Goal: Task Accomplishment & Management: Complete application form

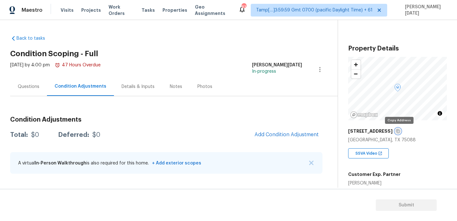
click at [399, 130] on icon "button" at bounding box center [398, 131] width 4 height 4
click at [401, 130] on div "[STREET_ADDRESS]" at bounding box center [397, 130] width 99 height 11
click at [399, 132] on icon "button" at bounding box center [398, 131] width 4 height 4
click at [30, 90] on div "Questions" at bounding box center [28, 86] width 37 height 19
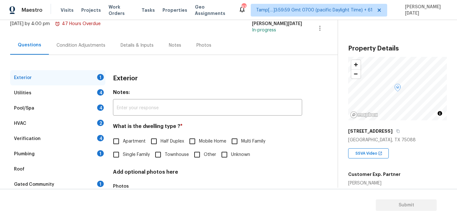
click at [74, 142] on div "Verification 4" at bounding box center [57, 138] width 95 height 15
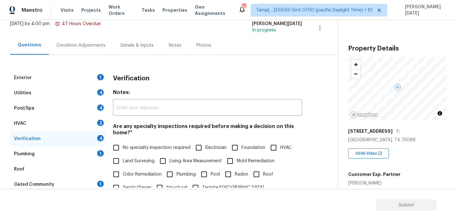
scroll to position [161, 0]
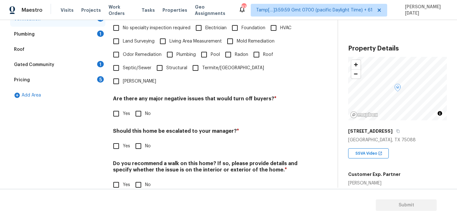
click at [121, 139] on input "Yes" at bounding box center [116, 145] width 13 height 13
checkbox input "true"
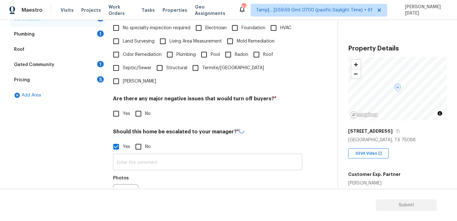
click at [131, 155] on input "text" at bounding box center [207, 162] width 189 height 15
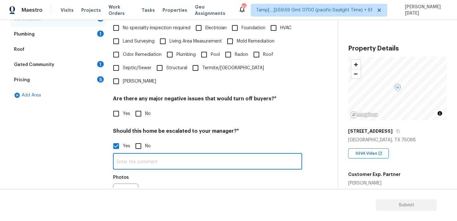
paste input "The foundation was repaired with warranty in 2022."
type input "The foundation was repaired with warranty in 2022."
click at [188, 171] on div "Photos" at bounding box center [207, 191] width 189 height 41
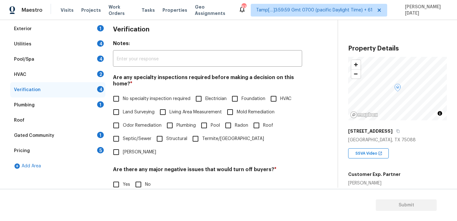
scroll to position [90, 0]
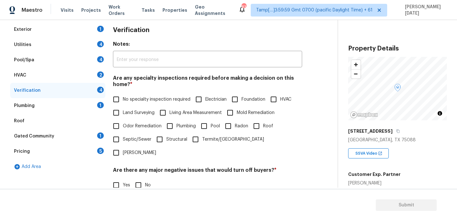
click at [68, 146] on div "Pricing 5" at bounding box center [57, 151] width 95 height 15
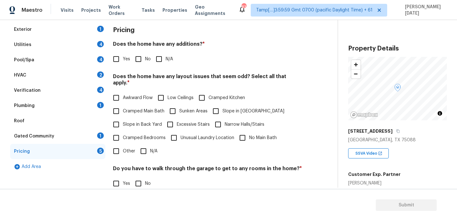
click at [123, 62] on label "Yes" at bounding box center [120, 58] width 21 height 13
click at [123, 62] on input "Yes" at bounding box center [116, 58] width 13 height 13
checkbox input "true"
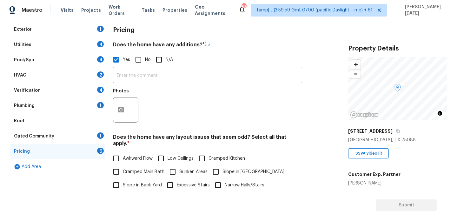
click at [129, 84] on div "​ Photos" at bounding box center [207, 96] width 189 height 60
click at [139, 78] on input "text" at bounding box center [207, 75] width 189 height 15
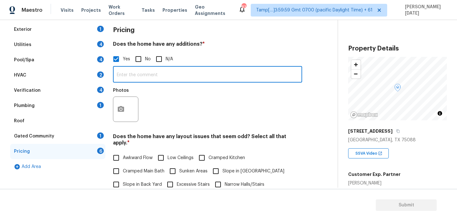
paste input "The builder added an extra bedroom from the flex space. This home is actually a…"
type input "The builder added an extra bedroom from the flex space. This home is actually a…"
click at [199, 98] on div "Photos" at bounding box center [207, 104] width 189 height 41
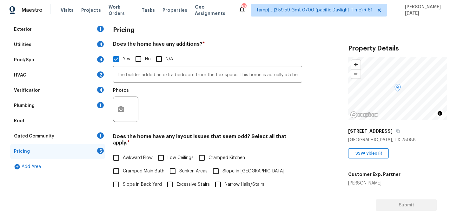
scroll to position [0, 0]
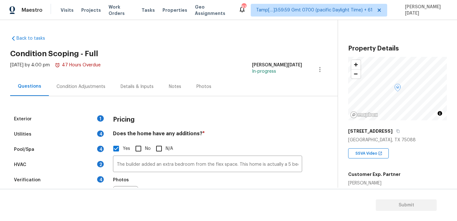
click at [86, 91] on div "Condition Adjustments" at bounding box center [81, 86] width 64 height 19
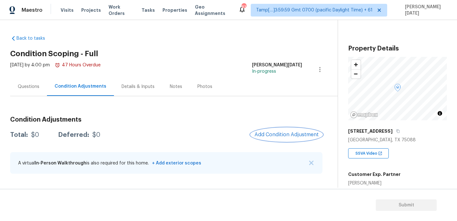
click at [292, 132] on span "Add Condition Adjustment" at bounding box center [287, 135] width 64 height 6
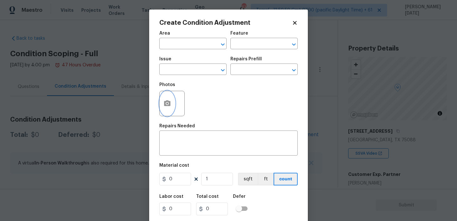
click at [166, 103] on icon "button" at bounding box center [167, 103] width 6 height 6
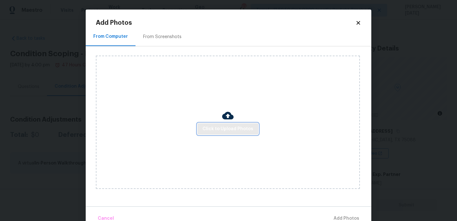
click at [226, 123] on button "Click to Upload Photos" at bounding box center [227, 129] width 61 height 12
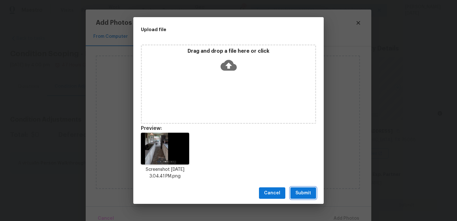
click at [300, 193] on span "Submit" at bounding box center [304, 193] width 16 height 8
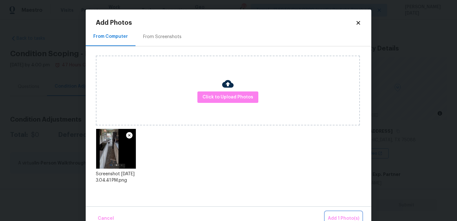
click at [343, 217] on span "Add 1 Photo(s)" at bounding box center [343, 219] width 31 height 8
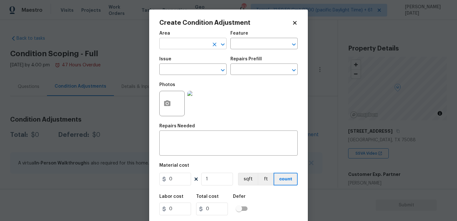
click at [168, 45] on input "text" at bounding box center [184, 44] width 50 height 10
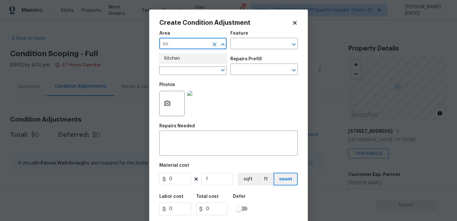
click at [171, 59] on li "Kitchen" at bounding box center [192, 58] width 67 height 10
type input "Kitchen"
click at [172, 67] on input "text" at bounding box center [184, 70] width 50 height 10
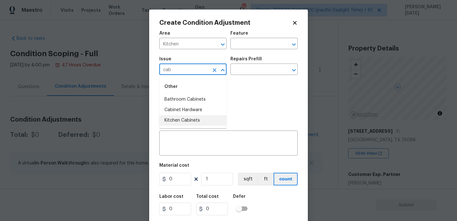
click at [188, 121] on li "Kitchen Cabinets" at bounding box center [192, 120] width 67 height 10
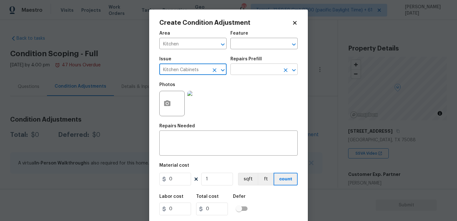
type input "Kitchen Cabinets"
click at [244, 71] on input "text" at bounding box center [255, 70] width 50 height 10
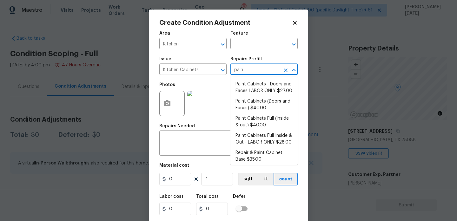
type input "paint"
click at [254, 104] on li "Paint Cabinets (Doors and Faces) $40.00" at bounding box center [263, 104] width 67 height 17
type input "Cabinets"
type textarea "Prep, sand, mask and apply 2 coats of paint to the kitchen cabinet doors and bo…"
type input "40"
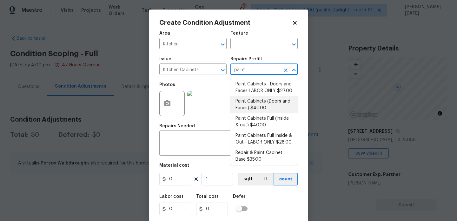
type input "40"
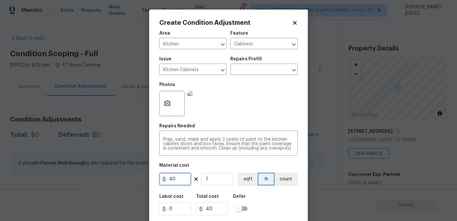
drag, startPoint x: 187, startPoint y: 180, endPoint x: 100, endPoint y: 180, distance: 87.3
click at [100, 180] on div "Create Condition Adjustment Area Kitchen ​ Feature Cabinets ​ Issue Kitchen Cab…" at bounding box center [228, 110] width 457 height 221
type input "1200"
click at [221, 124] on div "Repairs Needed" at bounding box center [228, 128] width 138 height 8
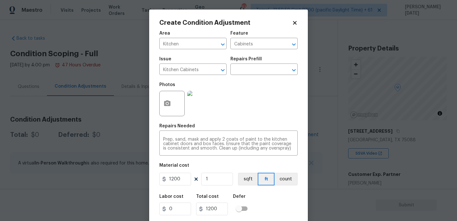
scroll to position [16, 0]
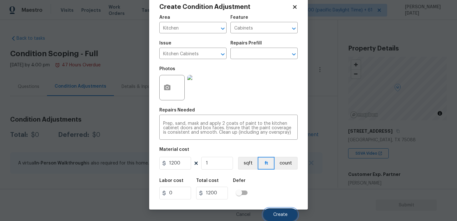
click at [277, 213] on span "Create" at bounding box center [280, 214] width 14 height 5
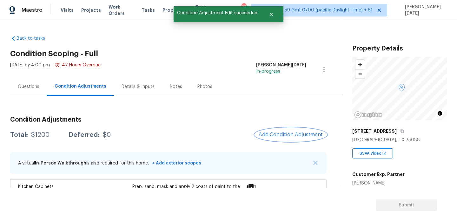
scroll to position [40, 0]
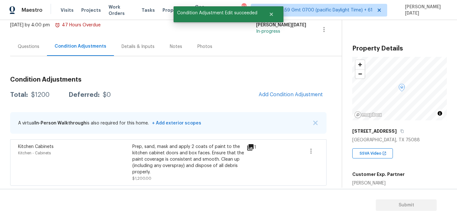
click at [292, 84] on div "Condition Adjustments Total: $1200 Deferred: $0 Add Condition Adjustment A virt…" at bounding box center [168, 128] width 317 height 114
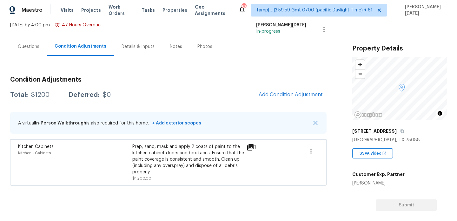
click at [288, 101] on span "Add Condition Adjustment" at bounding box center [291, 95] width 72 height 14
click at [283, 95] on span "Add Condition Adjustment" at bounding box center [291, 95] width 64 height 6
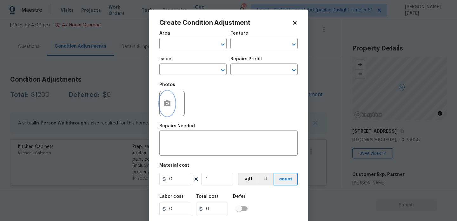
click at [165, 101] on icon "button" at bounding box center [167, 103] width 6 height 6
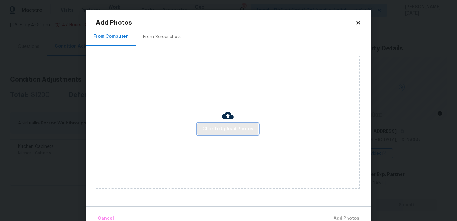
click at [210, 126] on span "Click to Upload Photos" at bounding box center [228, 129] width 51 height 8
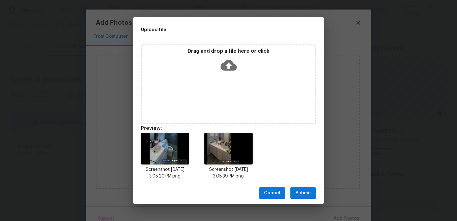
click at [301, 195] on span "Submit" at bounding box center [304, 193] width 16 height 8
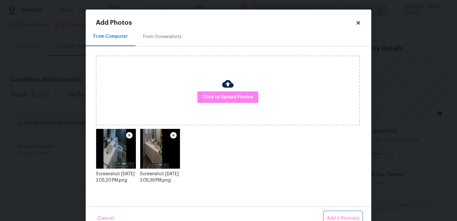
click at [334, 216] on span "Add 2 Photo(s)" at bounding box center [343, 219] width 32 height 8
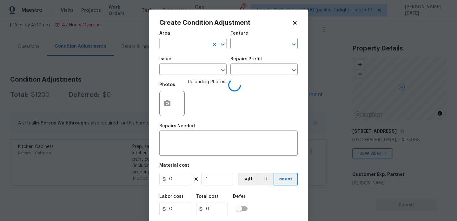
click at [183, 44] on input "text" at bounding box center [184, 44] width 50 height 10
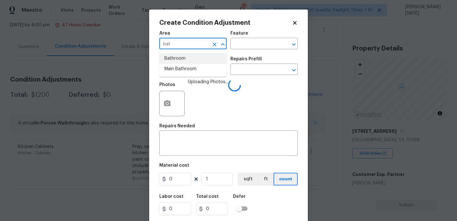
click at [182, 54] on li "Bathroom" at bounding box center [192, 58] width 67 height 10
type input "Bathroom"
click at [181, 67] on input "text" at bounding box center [184, 70] width 50 height 10
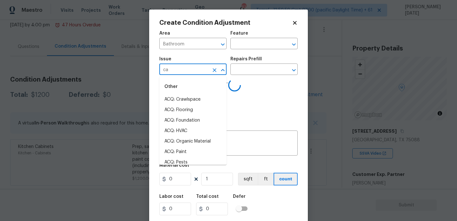
type input "cab"
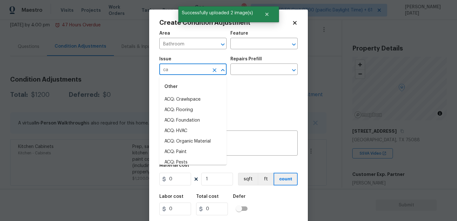
type input "cab"
click at [197, 107] on li "Cabinet Hardware" at bounding box center [192, 110] width 67 height 10
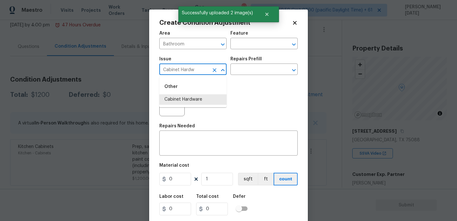
type input "Cabinet Hard"
click at [215, 68] on icon "Clear" at bounding box center [214, 70] width 6 height 6
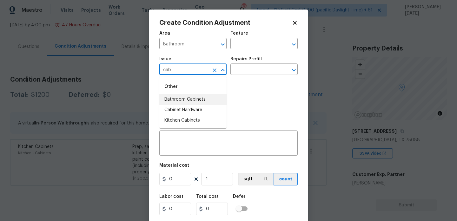
click at [201, 100] on li "Bathroom Cabinets" at bounding box center [192, 99] width 67 height 10
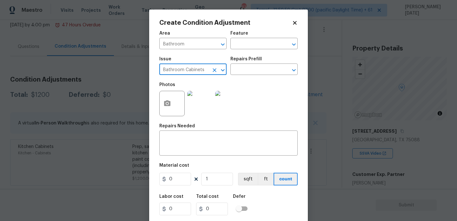
type input "Bathroom Cabinets"
click at [244, 75] on div "Issue Bathroom Cabinets ​ Repairs Prefill ​" at bounding box center [228, 66] width 138 height 26
click at [248, 72] on input "text" at bounding box center [255, 70] width 50 height 10
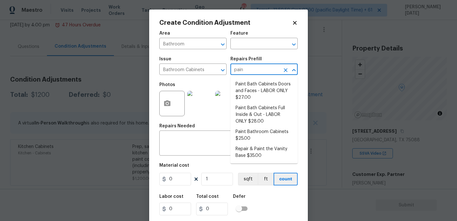
type input "paint"
click at [256, 90] on li "Paint Bath Cabinets Doors and Faces - LABOR ONLY $27.00" at bounding box center [263, 91] width 67 height 24
type input "Cabinets"
type textarea "Prep, sand, mask and apply 2 coats of paint to the bathroom cabinet doors and b…"
type input "27"
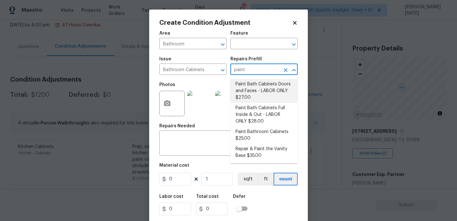
type input "27"
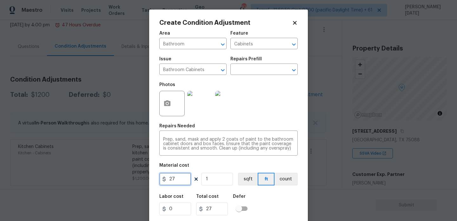
drag, startPoint x: 179, startPoint y: 178, endPoint x: 97, endPoint y: 177, distance: 82.2
click at [97, 177] on div "Create Condition Adjustment Area Bathroom ​ Feature Cabinets ​ Issue Bathroom C…" at bounding box center [228, 110] width 457 height 221
type input "1000"
click at [261, 117] on div "Photos" at bounding box center [228, 99] width 138 height 41
type input "1000"
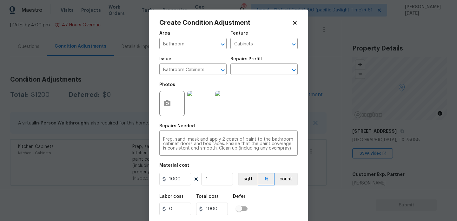
scroll to position [16, 0]
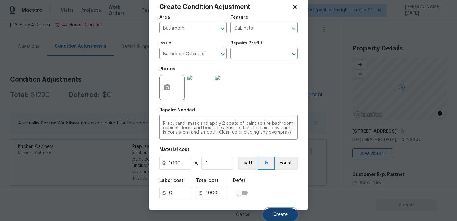
click at [276, 215] on span "Create" at bounding box center [280, 214] width 14 height 5
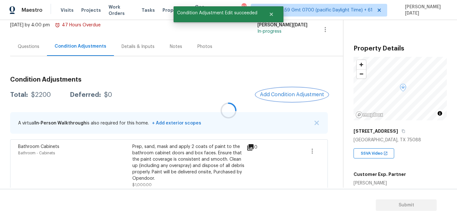
scroll to position [0, 0]
click at [274, 93] on span "Add Condition Adjustment" at bounding box center [292, 95] width 64 height 6
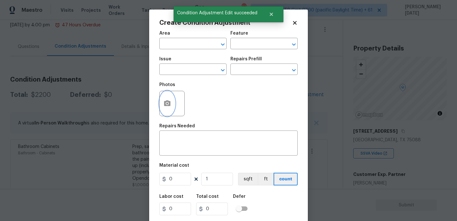
click at [168, 101] on icon "button" at bounding box center [167, 103] width 6 height 6
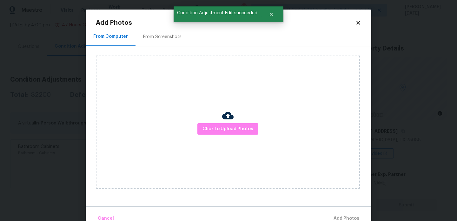
click at [220, 137] on div "Click to Upload Photos" at bounding box center [228, 122] width 264 height 133
click at [228, 128] on span "Click to Upload Photos" at bounding box center [228, 129] width 51 height 8
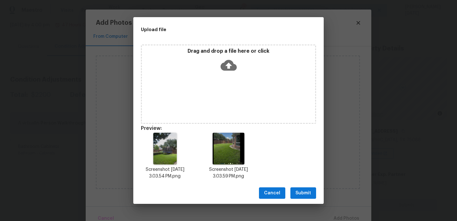
click at [307, 193] on span "Submit" at bounding box center [304, 193] width 16 height 8
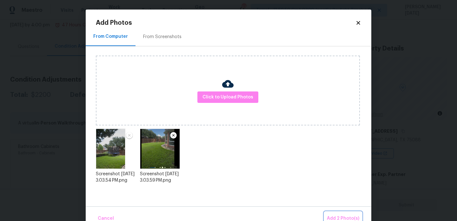
click at [339, 219] on span "Add 2 Photo(s)" at bounding box center [343, 219] width 32 height 8
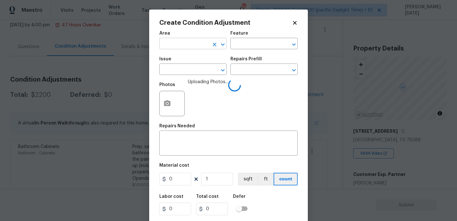
click at [178, 45] on input "text" at bounding box center [184, 44] width 50 height 10
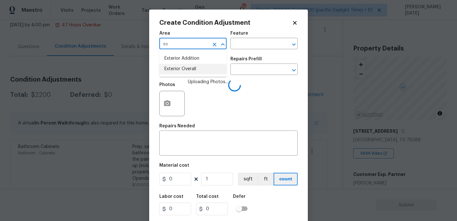
click at [179, 70] on li "Exterior Overall" at bounding box center [192, 69] width 67 height 10
type input "Exterior Overall"
click at [179, 70] on input "text" at bounding box center [184, 70] width 50 height 10
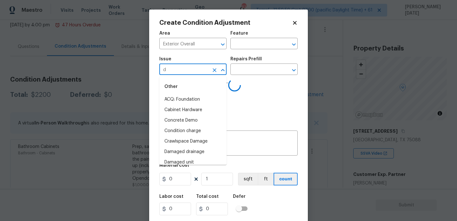
type input "de"
type input "b"
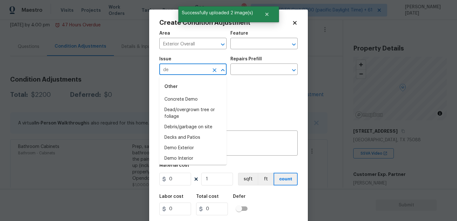
type input "deb"
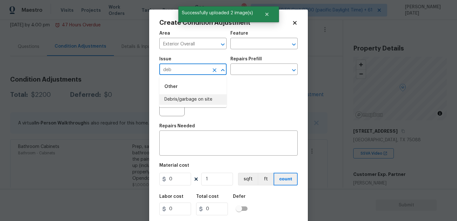
click at [199, 100] on li "Debris/garbage on site" at bounding box center [192, 99] width 67 height 10
type input "Debris/garbage on site"
click at [263, 69] on input "text" at bounding box center [255, 70] width 50 height 10
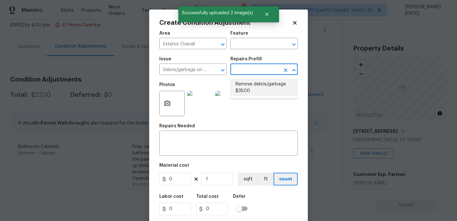
click at [255, 86] on li "Remove debris/garbage $35.00" at bounding box center [263, 87] width 67 height 17
type textarea "Remove, haul off, and properly dispose of any debris left by seller to offsite …"
type input "35"
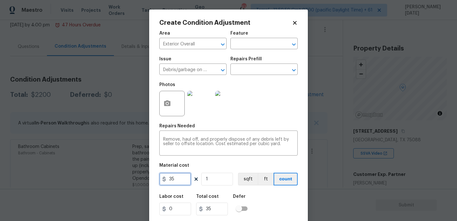
drag, startPoint x: 179, startPoint y: 183, endPoint x: 128, endPoint y: 182, distance: 51.1
click at [128, 183] on div "Create Condition Adjustment Area Exterior Overall ​ Feature ​ Issue Debris/garb…" at bounding box center [228, 110] width 457 height 221
type input "500"
click at [282, 111] on div "Photos" at bounding box center [228, 99] width 138 height 41
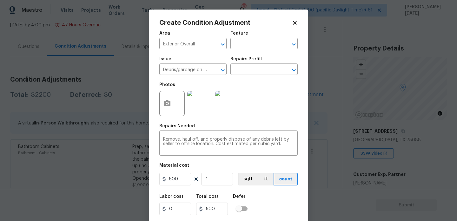
scroll to position [16, 0]
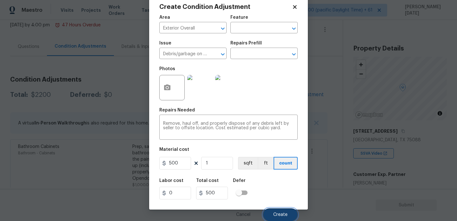
click at [273, 215] on span "Create" at bounding box center [280, 214] width 14 height 5
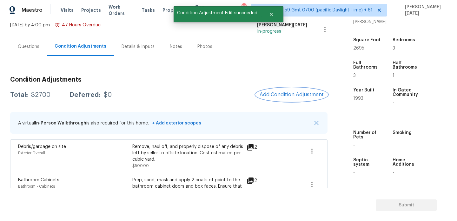
scroll to position [115, 0]
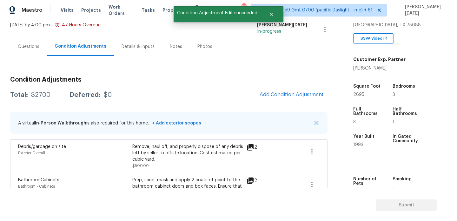
click at [356, 94] on span "2695" at bounding box center [358, 94] width 11 height 4
copy span "2695"
click at [281, 93] on span "Add Condition Adjustment" at bounding box center [292, 95] width 64 height 6
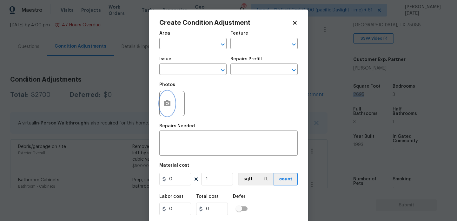
click at [163, 110] on button "button" at bounding box center [167, 103] width 15 height 25
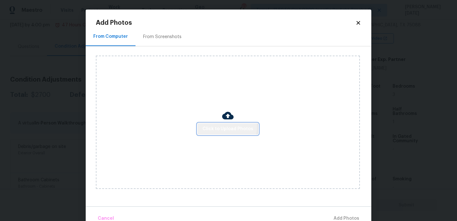
click at [226, 126] on span "Click to Upload Photos" at bounding box center [228, 129] width 51 height 8
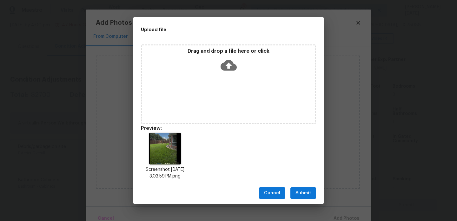
click at [308, 197] on span "Submit" at bounding box center [304, 193] width 16 height 8
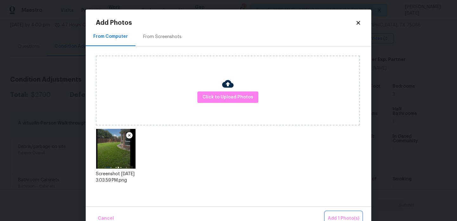
click at [341, 216] on span "Add 1 Photo(s)" at bounding box center [343, 219] width 31 height 8
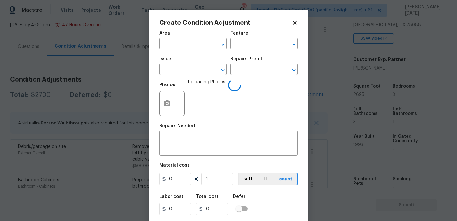
click at [163, 34] on h5 "Area" at bounding box center [164, 33] width 11 height 4
click at [168, 43] on input "text" at bounding box center [184, 44] width 50 height 10
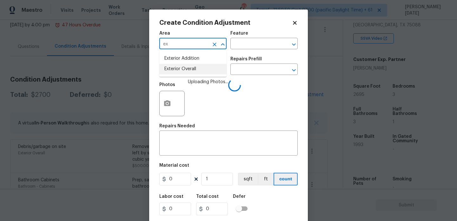
click at [177, 69] on li "Exterior Overall" at bounding box center [192, 69] width 67 height 10
type input "Exterior Overall"
click at [177, 69] on input "text" at bounding box center [184, 70] width 50 height 10
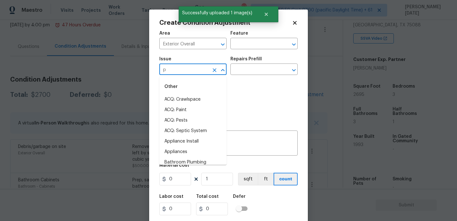
type input "pa"
click at [246, 46] on input "text" at bounding box center [255, 44] width 50 height 10
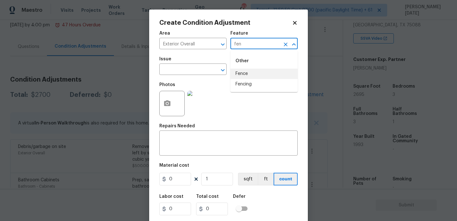
click at [257, 71] on li "Fence" at bounding box center [263, 74] width 67 height 10
type input "Fence"
click at [194, 67] on input "text" at bounding box center [184, 70] width 50 height 10
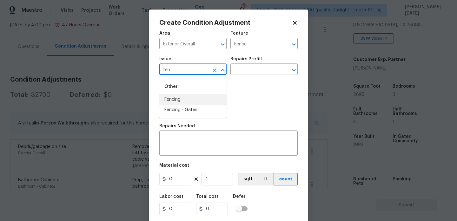
click at [183, 102] on li "Fencing" at bounding box center [192, 99] width 67 height 10
type input "Fencing"
click at [244, 72] on input "text" at bounding box center [255, 70] width 50 height 10
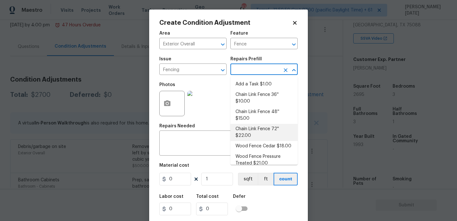
scroll to position [6, 0]
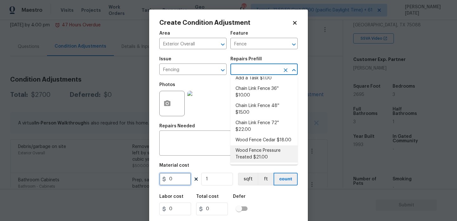
click at [178, 178] on input "0" at bounding box center [175, 179] width 32 height 13
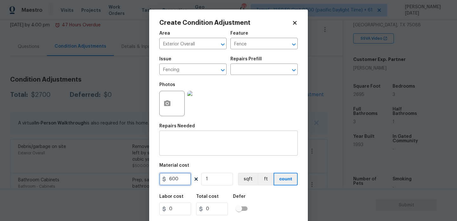
type input "600"
click at [182, 146] on textarea at bounding box center [228, 143] width 131 height 13
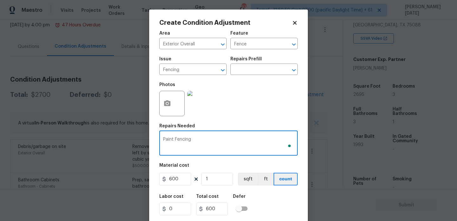
scroll to position [16, 0]
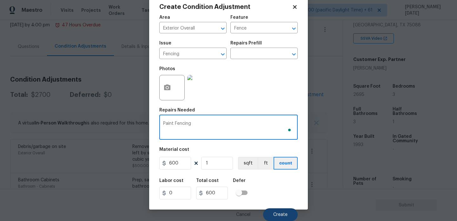
type textarea "Paint Fencing"
click at [282, 213] on span "Create" at bounding box center [280, 214] width 14 height 5
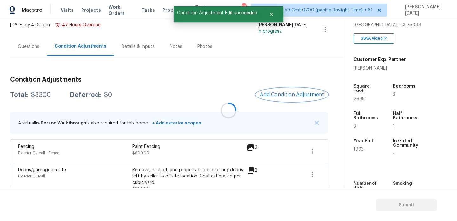
scroll to position [0, 0]
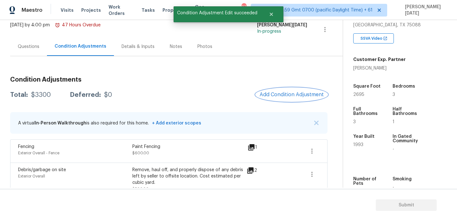
click at [298, 97] on span "Add Condition Adjustment" at bounding box center [292, 95] width 64 height 6
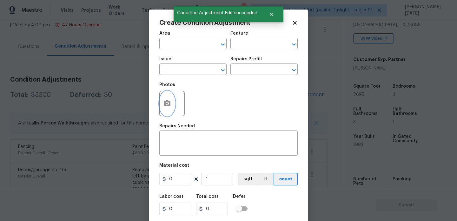
click at [166, 103] on circle "button" at bounding box center [167, 104] width 2 height 2
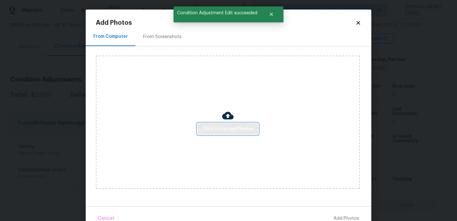
click at [229, 126] on span "Click to Upload Photos" at bounding box center [228, 129] width 51 height 8
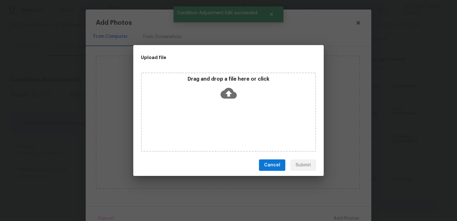
click at [229, 126] on div "Drag and drop a file here or click" at bounding box center [228, 111] width 175 height 79
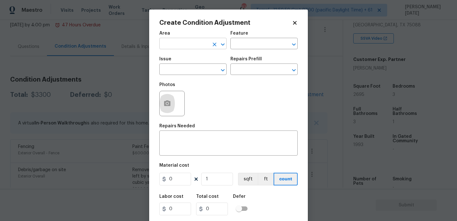
click at [182, 47] on input "text" at bounding box center [184, 44] width 50 height 10
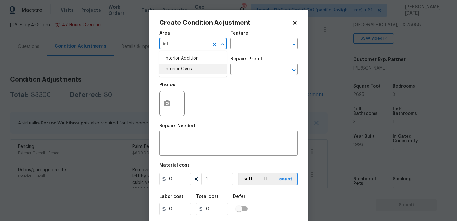
click at [199, 66] on li "Interior Overall" at bounding box center [192, 69] width 67 height 10
type input "Interior Overall"
click at [199, 66] on input "text" at bounding box center [184, 70] width 50 height 10
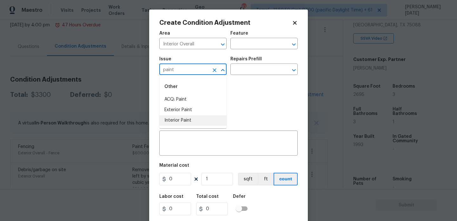
click at [194, 117] on li "Interior Paint" at bounding box center [192, 120] width 67 height 10
type input "Interior Paint"
click at [248, 73] on input "text" at bounding box center [255, 70] width 50 height 10
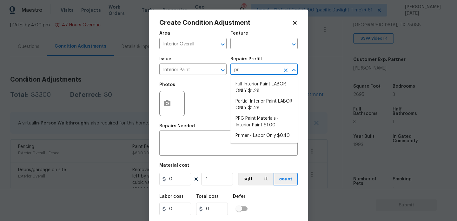
type input "pri"
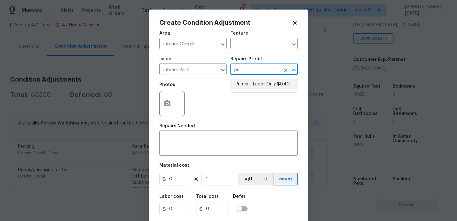
click at [255, 84] on li "Primer - Labor Only $0.40" at bounding box center [263, 84] width 67 height 10
type input "Overall Paint"
type textarea "Interior primer - PRIMER PROVIDED BY OPENDOOR - All nails, screws, drywall anch…"
type input "0.4"
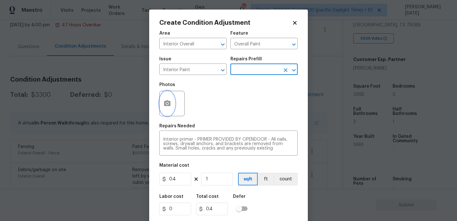
click at [171, 105] on icon "button" at bounding box center [168, 104] width 8 height 8
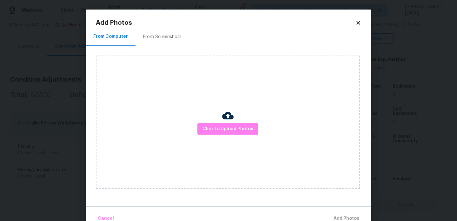
click at [163, 45] on div "From Screenshots" at bounding box center [163, 36] width 54 height 19
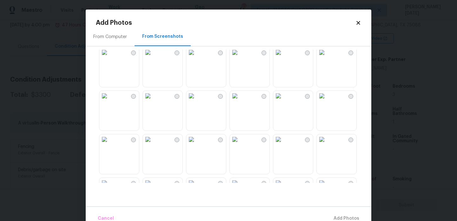
scroll to position [129, 0]
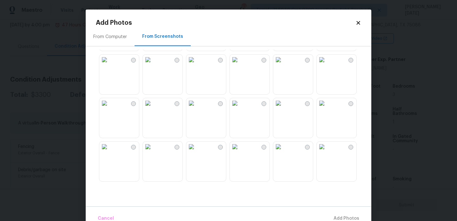
click at [197, 65] on img at bounding box center [191, 60] width 10 height 10
click at [240, 65] on img at bounding box center [235, 60] width 10 height 10
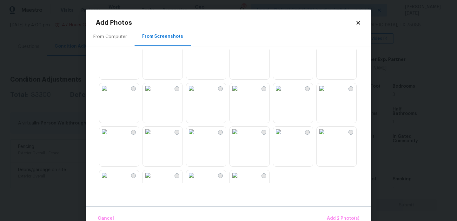
scroll to position [606, 0]
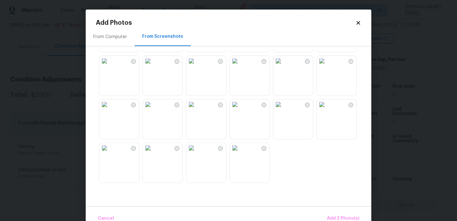
click at [153, 110] on img at bounding box center [148, 104] width 10 height 10
click at [338, 215] on span "Add 3 Photo(s)" at bounding box center [343, 219] width 32 height 8
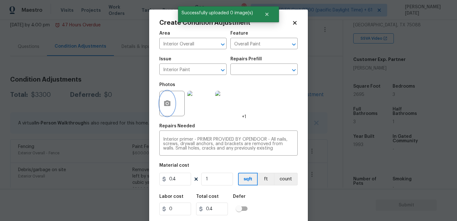
scroll to position [16, 0]
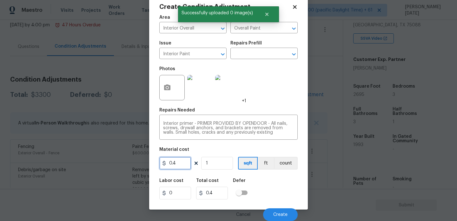
drag, startPoint x: 181, startPoint y: 164, endPoint x: 112, endPoint y: 164, distance: 68.6
click at [112, 164] on div "Create Condition Adjustment Area Interior Overall ​ Feature Overall Paint ​ Iss…" at bounding box center [228, 110] width 457 height 221
type input "500"
click at [274, 91] on div "Photos +1" at bounding box center [228, 83] width 138 height 41
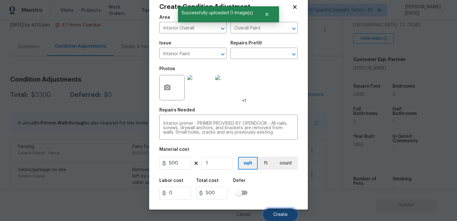
click at [273, 218] on button "Create" at bounding box center [280, 214] width 35 height 13
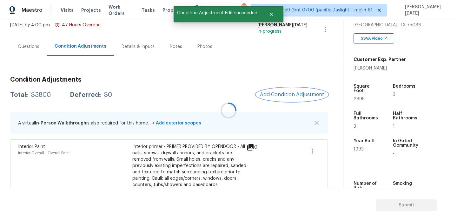
scroll to position [0, 0]
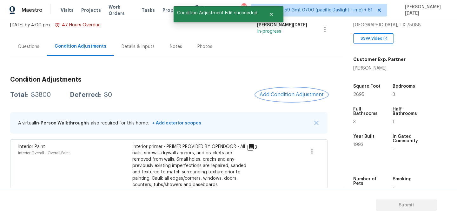
click at [280, 95] on span "Add Condition Adjustment" at bounding box center [292, 95] width 64 height 6
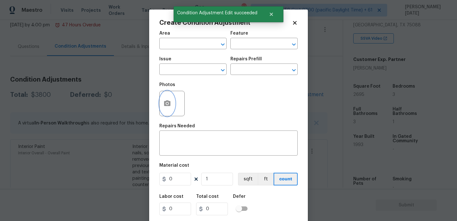
click at [167, 106] on icon "button" at bounding box center [167, 103] width 6 height 6
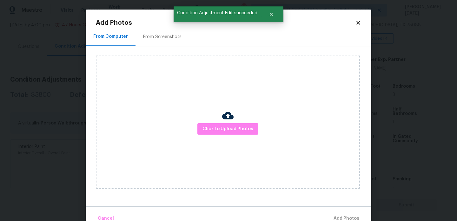
click at [168, 38] on div "From Screenshots" at bounding box center [162, 37] width 38 height 6
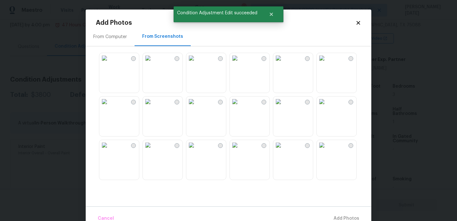
click at [197, 63] on img at bounding box center [191, 58] width 10 height 10
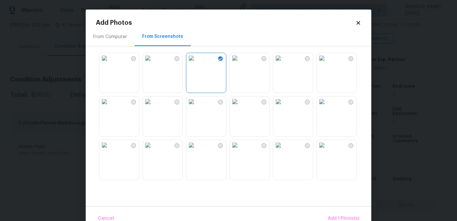
click at [153, 107] on img at bounding box center [148, 102] width 10 height 10
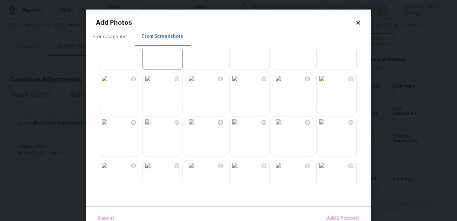
click at [110, 83] on img at bounding box center [104, 78] width 10 height 10
click at [284, 83] on img at bounding box center [278, 78] width 10 height 10
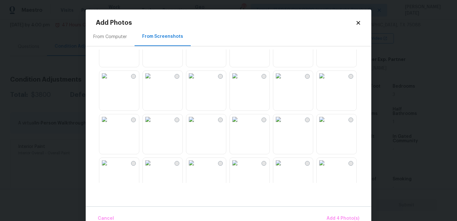
click at [240, 37] on img at bounding box center [235, 32] width 10 height 10
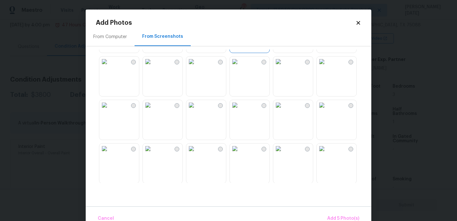
click at [284, 110] on img at bounding box center [278, 105] width 10 height 10
click at [240, 110] on img at bounding box center [235, 105] width 10 height 10
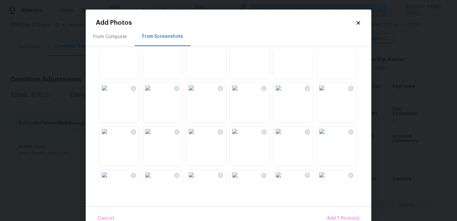
click at [153, 50] on img at bounding box center [148, 44] width 10 height 10
click at [327, 137] on img at bounding box center [322, 131] width 10 height 10
click at [337, 218] on span "Add 9 Photo(s)" at bounding box center [343, 219] width 32 height 8
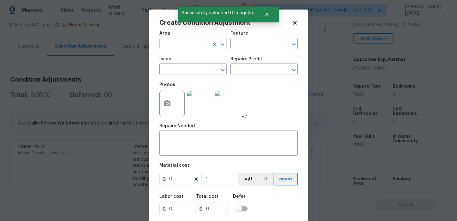
click at [170, 48] on input "text" at bounding box center [184, 44] width 50 height 10
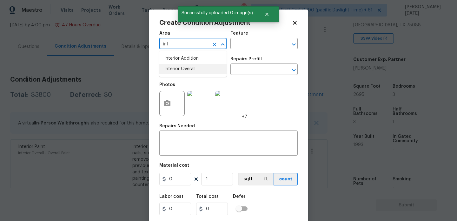
click at [186, 73] on li "Interior Overall" at bounding box center [192, 69] width 67 height 10
type input "Interior Overall"
click at [186, 73] on input "text" at bounding box center [184, 70] width 50 height 10
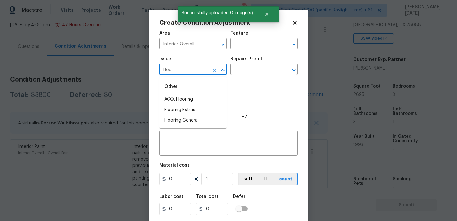
click at [189, 94] on div "Other" at bounding box center [192, 86] width 67 height 15
click at [190, 99] on li "ACQ: Flooring" at bounding box center [192, 99] width 67 height 10
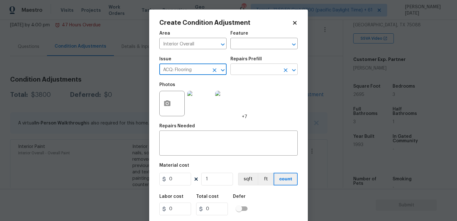
type input "ACQ: Flooring"
click at [252, 70] on input "text" at bounding box center [255, 70] width 50 height 10
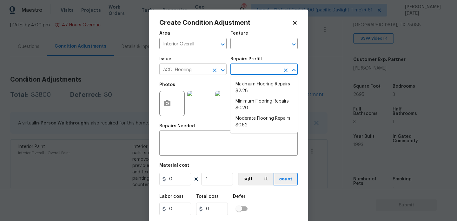
click at [215, 71] on icon "Clear" at bounding box center [214, 70] width 6 height 6
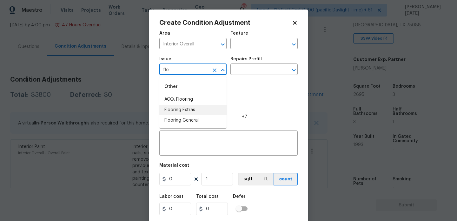
click at [210, 116] on li "Flooring General" at bounding box center [192, 120] width 67 height 10
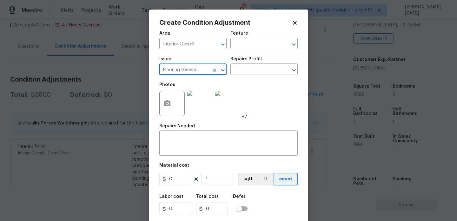
type input "Flooring General"
click at [249, 64] on div "Repairs Prefill" at bounding box center [263, 61] width 67 height 8
click at [249, 70] on input "text" at bounding box center [255, 70] width 50 height 10
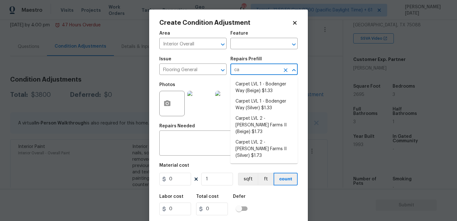
type input "car"
click at [273, 137] on li "Carpet LVL 2 - Abshire Farms II (Silver) $1.73" at bounding box center [263, 149] width 67 height 24
type input "Overall Flooring"
type textarea "Install new carpet (Abshire Farms II - 929 Thin Ice) at all previously carpeted…"
type input "1.73"
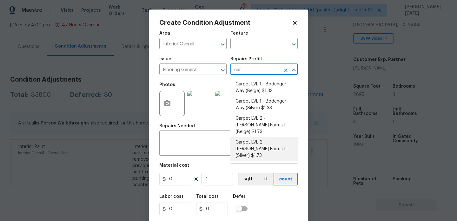
type input "1.73"
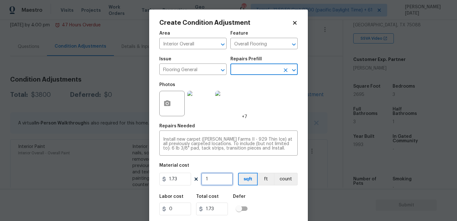
click at [221, 178] on input "1" at bounding box center [217, 179] width 32 height 13
type input "0"
type input "1"
type input "1.73"
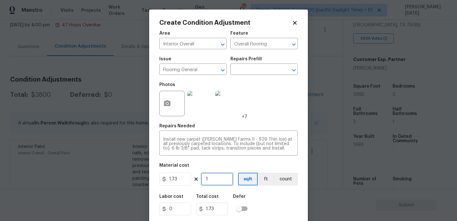
type input "15"
type input "25.95"
type input "150"
type input "259.5"
type input "1500"
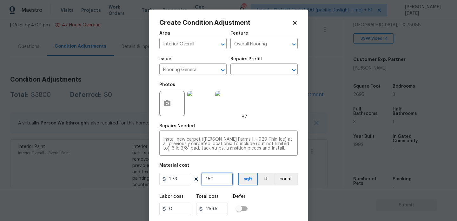
type input "2595"
type input "150"
type input "259.5"
type input "15"
type input "25.95"
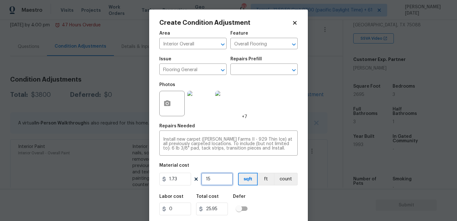
type input "1"
type input "1.73"
type input "16"
type input "27.68"
type input "160"
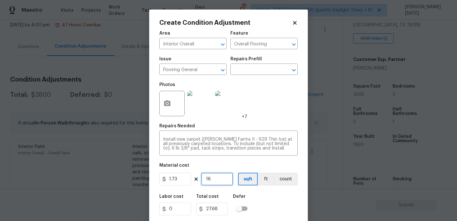
type input "276.8"
type input "1600"
type input "2768"
type input "1600"
click at [278, 122] on div "Area Interior Overall ​ Feature Overall Flooring ​ Issue Flooring General ​ Rep…" at bounding box center [228, 132] width 138 height 210
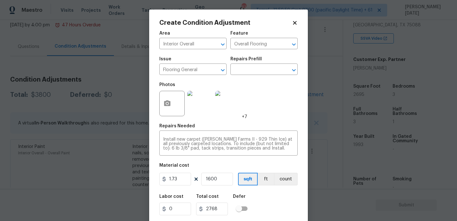
click at [278, 122] on div "Area Interior Overall ​ Feature Overall Flooring ​ Issue Flooring General ​ Rep…" at bounding box center [228, 132] width 138 height 210
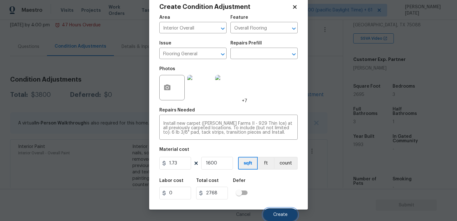
click at [275, 215] on span "Create" at bounding box center [280, 214] width 14 height 5
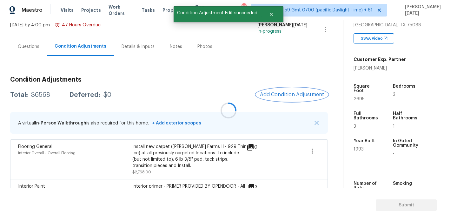
scroll to position [0, 0]
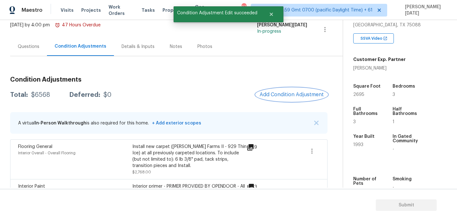
click at [274, 93] on span "Add Condition Adjustment" at bounding box center [292, 95] width 64 height 6
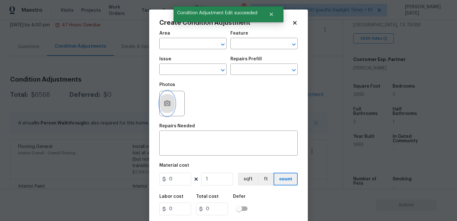
click at [169, 107] on icon "button" at bounding box center [168, 104] width 8 height 8
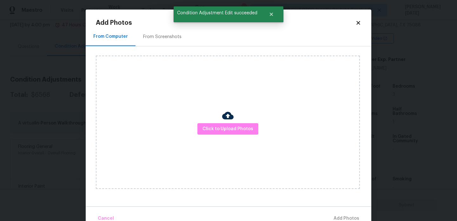
click at [162, 39] on div "From Screenshots" at bounding box center [162, 37] width 38 height 6
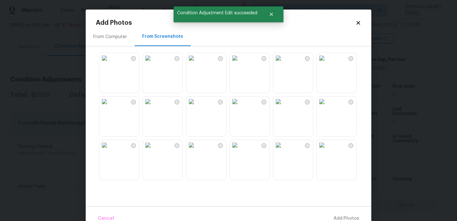
click at [197, 63] on img at bounding box center [191, 58] width 10 height 10
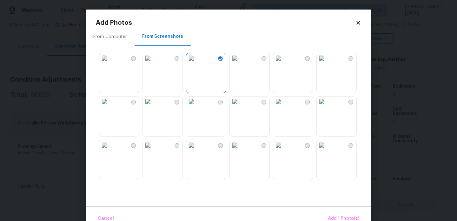
click at [153, 107] on img at bounding box center [148, 102] width 10 height 10
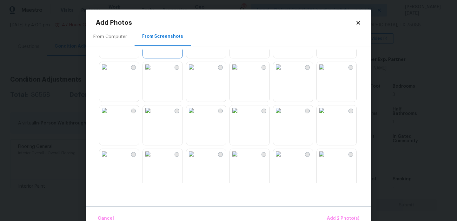
scroll to position [78, 0]
click at [284, 72] on img at bounding box center [278, 67] width 10 height 10
click at [197, 72] on img at bounding box center [191, 67] width 10 height 10
click at [110, 72] on img at bounding box center [104, 67] width 10 height 10
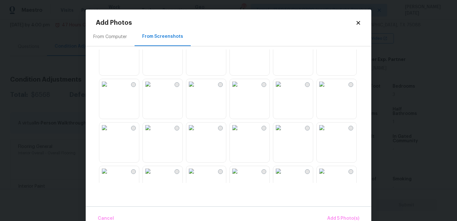
scroll to position [193, 0]
click at [232, 88] on img at bounding box center [235, 83] width 10 height 10
click at [284, 88] on img at bounding box center [278, 83] width 10 height 10
click at [153, 88] on img at bounding box center [148, 83] width 10 height 10
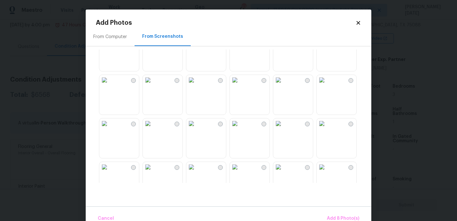
scroll to position [370, 0]
click at [240, 85] on img at bounding box center [235, 80] width 10 height 10
click at [327, 85] on img at bounding box center [322, 80] width 10 height 10
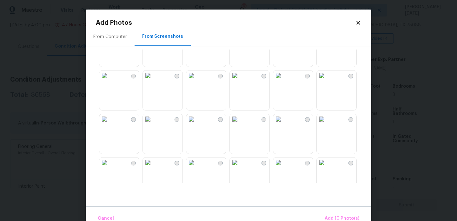
scroll to position [447, 0]
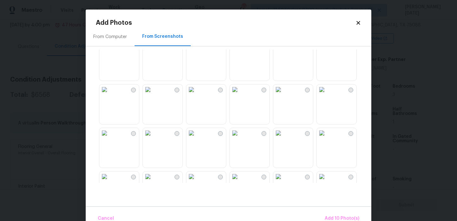
click at [284, 51] on img at bounding box center [278, 46] width 10 height 10
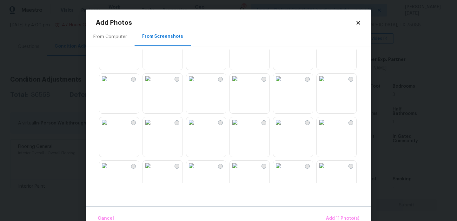
scroll to position [499, 0]
click at [153, 84] on img at bounding box center [148, 81] width 10 height 10
click at [235, 127] on img at bounding box center [235, 124] width 10 height 10
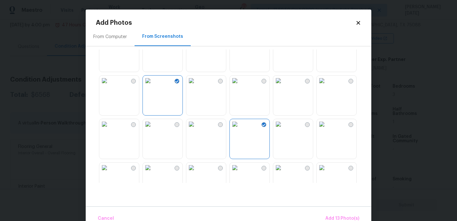
scroll to position [606, 0]
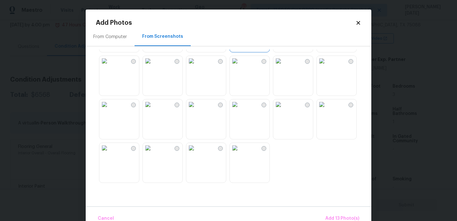
click at [284, 110] on img at bounding box center [278, 104] width 10 height 10
click at [336, 214] on button "Add 14 Photo(s)" at bounding box center [342, 219] width 40 height 14
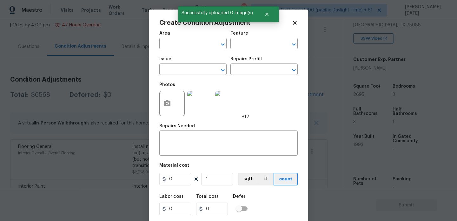
click at [180, 50] on span "Area ​" at bounding box center [192, 40] width 67 height 26
click at [174, 49] on span "Area ​" at bounding box center [192, 40] width 67 height 26
click at [171, 49] on input "text" at bounding box center [184, 44] width 50 height 10
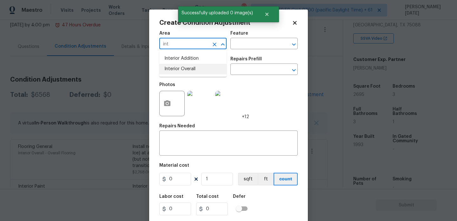
click at [177, 67] on li "Interior Overall" at bounding box center [192, 69] width 67 height 10
type input "Interior Overall"
click at [177, 67] on input "text" at bounding box center [184, 70] width 50 height 10
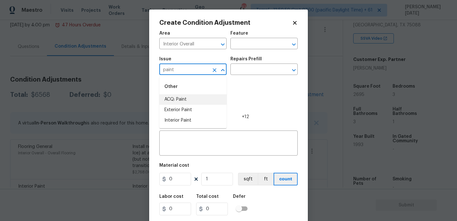
click at [178, 101] on li "ACQ: Paint" at bounding box center [192, 99] width 67 height 10
type input "ACQ: Paint"
click at [265, 68] on input "text" at bounding box center [255, 70] width 50 height 10
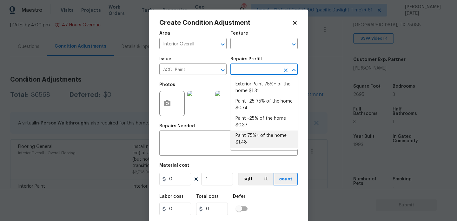
click at [258, 138] on li "Paint 75%+ of the home $1.48" at bounding box center [263, 138] width 67 height 17
type input "Acquisition"
type textarea "Acquisition Scope: 75%+ of the home will likely require interior paint"
type input "1.48"
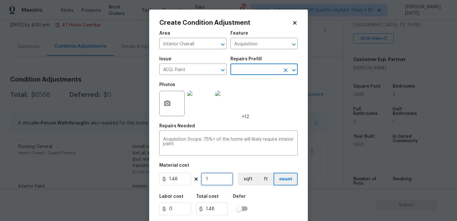
click at [224, 185] on input "1" at bounding box center [217, 179] width 32 height 13
type input "0"
paste input "2695"
type input "2695"
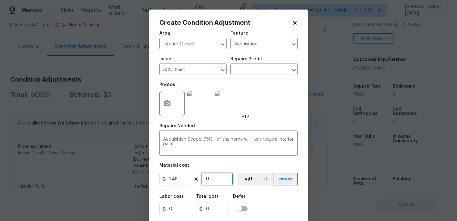
type input "3988.6"
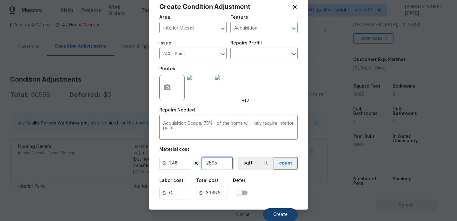
type input "2695"
click at [272, 216] on button "Create" at bounding box center [280, 214] width 35 height 13
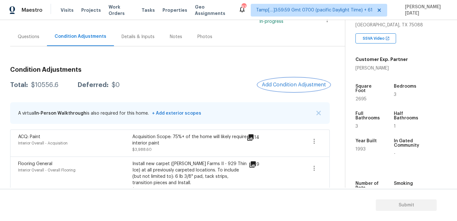
scroll to position [46, 0]
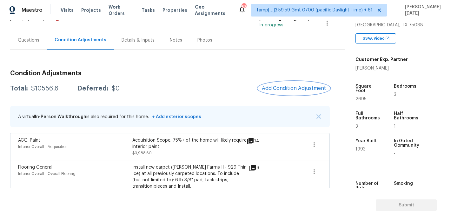
click at [290, 90] on span "Add Condition Adjustment" at bounding box center [294, 88] width 64 height 6
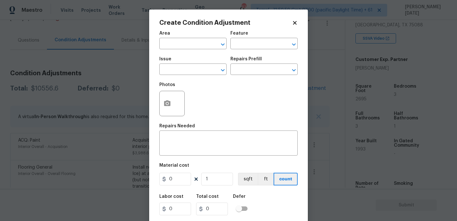
click at [168, 37] on div "Area" at bounding box center [192, 35] width 67 height 8
click at [169, 48] on input "text" at bounding box center [184, 44] width 50 height 10
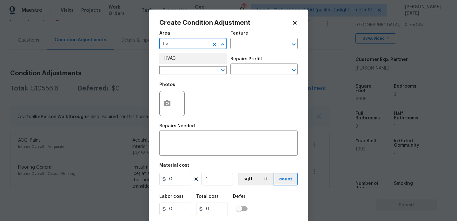
click at [171, 59] on li "HVAC" at bounding box center [192, 58] width 67 height 10
type input "HVAC"
click at [171, 72] on input "text" at bounding box center [184, 70] width 50 height 10
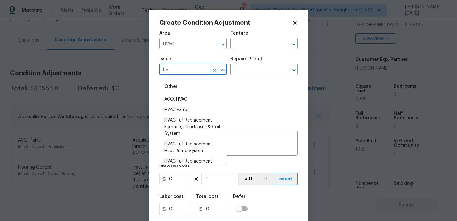
click at [183, 97] on li "ACQ: HVAC" at bounding box center [192, 99] width 67 height 10
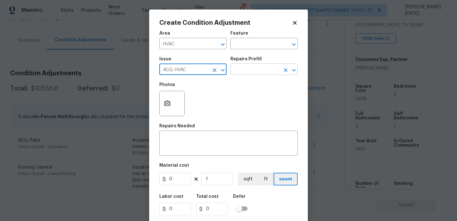
type input "ACQ: HVAC"
click at [239, 72] on input "text" at bounding box center [255, 70] width 50 height 10
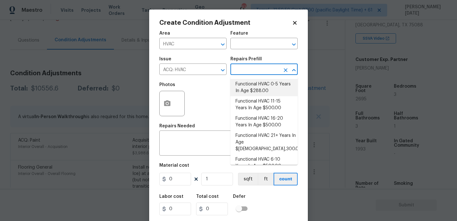
click at [250, 86] on li "Functional HVAC 0-5 Years In Age $288.00" at bounding box center [263, 87] width 67 height 17
type input "Acquisition"
type textarea "Acquisition Scope: Functional HVAC 0-5 years"
type input "288"
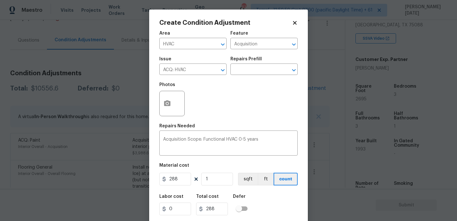
click at [220, 173] on figure "Material cost 288 1 sqft ft count" at bounding box center [228, 174] width 138 height 23
click at [217, 179] on input "1" at bounding box center [217, 179] width 32 height 13
type input "0"
type input "2"
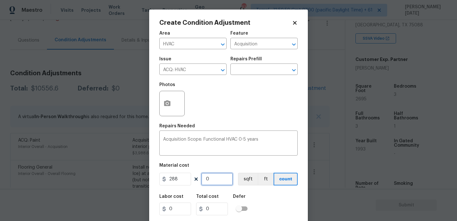
type input "576"
type input "2"
click at [249, 124] on div "Repairs Needed" at bounding box center [228, 128] width 138 height 8
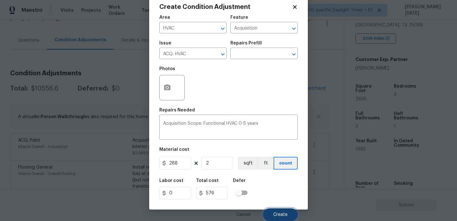
click at [276, 212] on span "Create" at bounding box center [280, 214] width 14 height 5
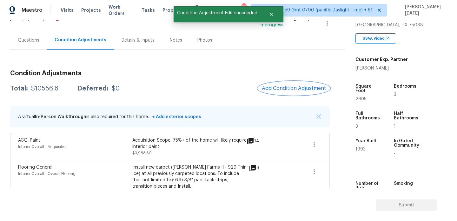
scroll to position [0, 0]
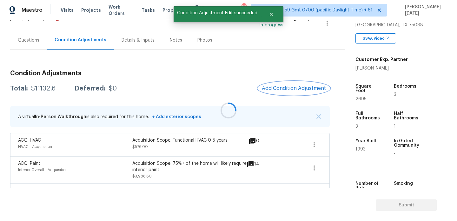
click at [283, 87] on span "Add Condition Adjustment" at bounding box center [294, 88] width 64 height 6
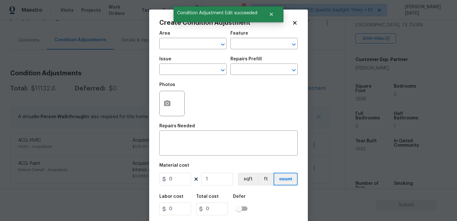
click at [283, 87] on body "Maestro Visits Projects Work Orders Tasks Properties Geo Assignments 834 Tamp[……" at bounding box center [228, 110] width 457 height 221
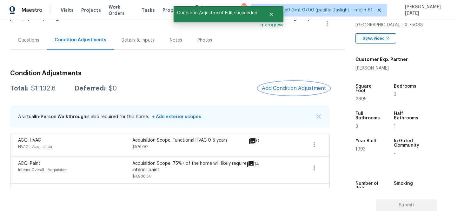
click at [289, 82] on button "Add Condition Adjustment" at bounding box center [294, 88] width 72 height 13
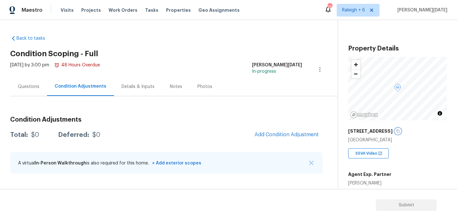
click at [397, 130] on icon "button" at bounding box center [398, 131] width 4 height 4
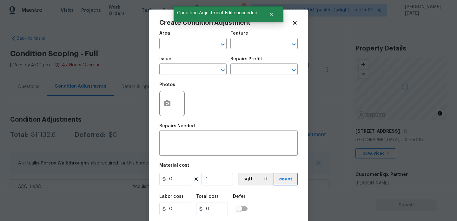
scroll to position [115, 0]
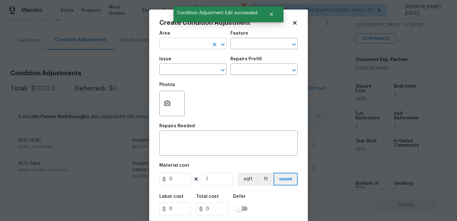
click at [165, 44] on input "text" at bounding box center [184, 44] width 50 height 10
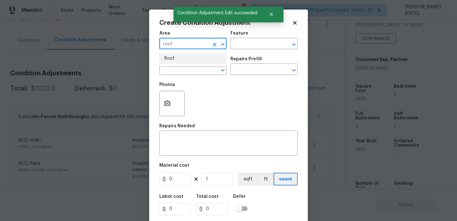
click at [168, 54] on li "Roof" at bounding box center [192, 58] width 67 height 10
type input "Roof"
click at [169, 71] on input "text" at bounding box center [184, 70] width 50 height 10
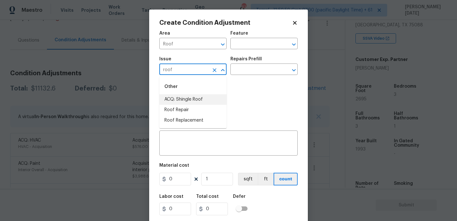
click at [180, 95] on li "ACQ: Shingle Roof" at bounding box center [192, 99] width 67 height 10
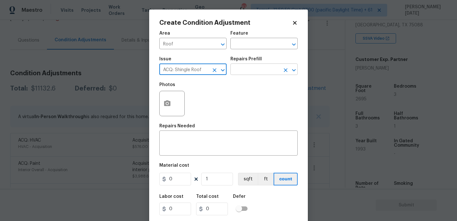
type input "ACQ: Shingle Roof"
click at [238, 75] on input "text" at bounding box center [255, 70] width 50 height 10
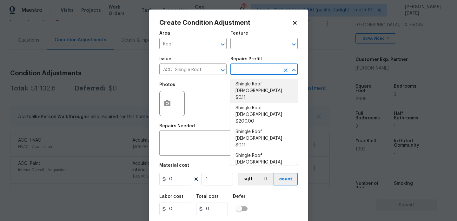
click at [257, 91] on li "Shingle Roof 0-10 Years Old $0.11" at bounding box center [263, 91] width 67 height 24
type input "Acquisition"
type input "0.11"
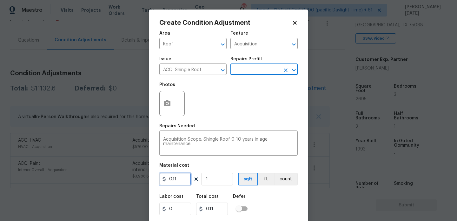
click at [188, 180] on input "0.11" at bounding box center [175, 179] width 32 height 13
type input "0.29"
click at [268, 130] on div "Repairs Needed" at bounding box center [228, 128] width 138 height 8
click at [267, 124] on div "Area Roof ​ Feature Acquisition ​ Issue ACQ: Shingle Roof ​ Repairs Prefill ​ P…" at bounding box center [228, 132] width 138 height 210
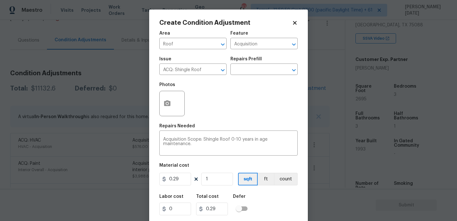
scroll to position [16, 0]
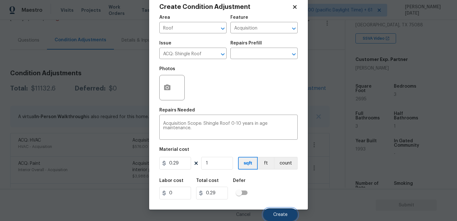
click at [274, 218] on button "Create" at bounding box center [280, 214] width 35 height 13
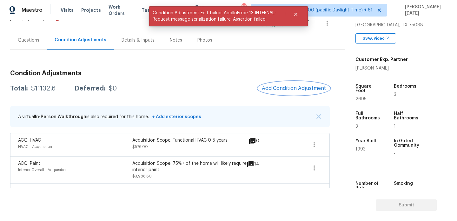
scroll to position [0, 0]
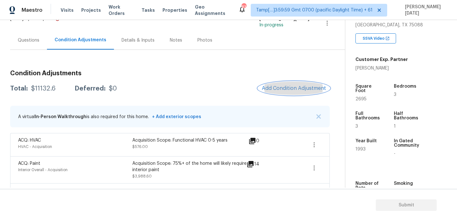
click at [290, 88] on span "Add Condition Adjustment" at bounding box center [294, 88] width 64 height 6
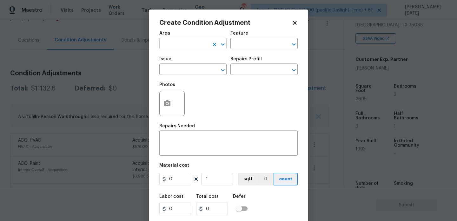
click at [167, 47] on input "text" at bounding box center [184, 44] width 50 height 10
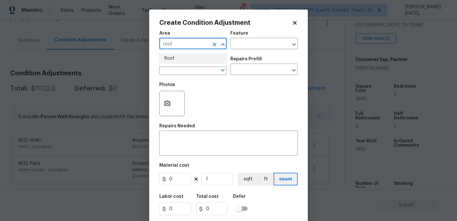
click at [171, 58] on li "Roof" at bounding box center [192, 58] width 67 height 10
type input "Roof"
click at [171, 69] on input "text" at bounding box center [184, 70] width 50 height 10
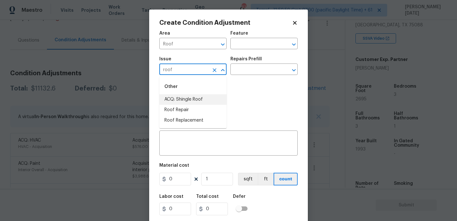
click at [196, 100] on li "ACQ: Shingle Roof" at bounding box center [192, 99] width 67 height 10
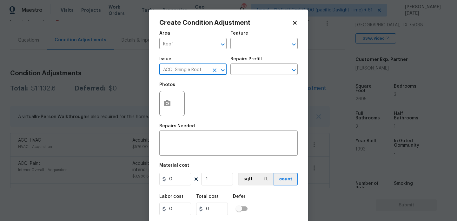
type input "ACQ: Shingle Roof"
click at [246, 79] on div "Photos" at bounding box center [228, 99] width 138 height 41
click at [255, 70] on input "text" at bounding box center [255, 70] width 50 height 10
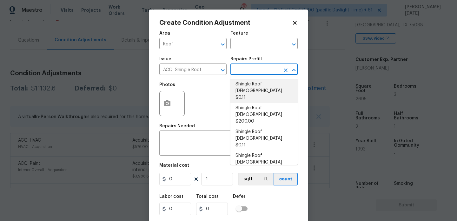
click at [258, 87] on li "Shingle Roof 0-10 Years Old $0.11" at bounding box center [263, 91] width 67 height 24
type input "Acquisition"
type textarea "Acquisition Scope: Shingle Roof 0-10 years in age maintenance."
type input "0.11"
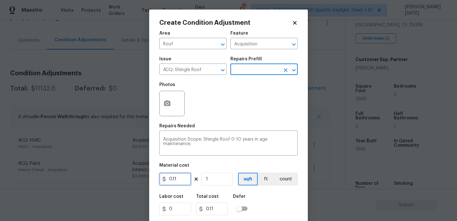
click at [182, 184] on input "0.11" at bounding box center [175, 179] width 32 height 13
type input "0.29"
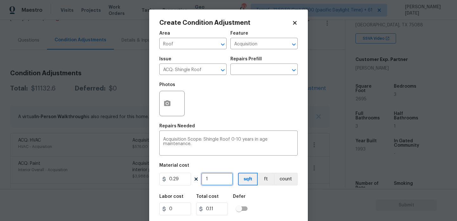
type input "0.29"
click at [217, 184] on input "1" at bounding box center [217, 179] width 32 height 13
type input "0"
paste input "2695"
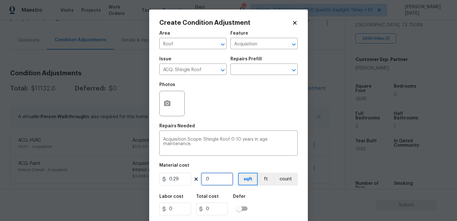
type input "2695"
type input "781.5499999999998"
type input "2695"
drag, startPoint x: 153, startPoint y: 178, endPoint x: 83, endPoint y: 178, distance: 70.2
click at [83, 178] on div "Create Condition Adjustment Area Roof ​ Feature Acquisition ​ Issue ACQ: Shingl…" at bounding box center [228, 110] width 457 height 221
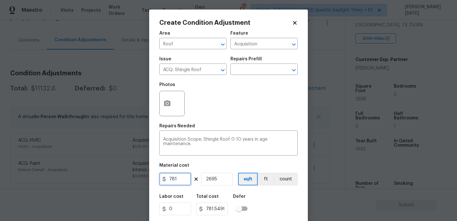
type input "781"
type input "2104795"
click at [209, 179] on input "2695" at bounding box center [217, 179] width 32 height 13
type input "1"
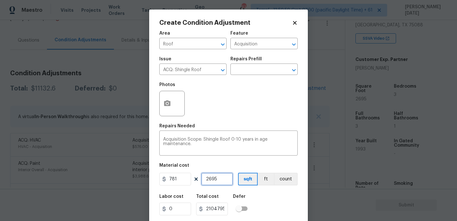
type input "781"
type input "1"
click at [229, 121] on div "Area Roof ​ Feature Acquisition ​ Issue ACQ: Shingle Roof ​ Repairs Prefill ​ P…" at bounding box center [228, 132] width 138 height 210
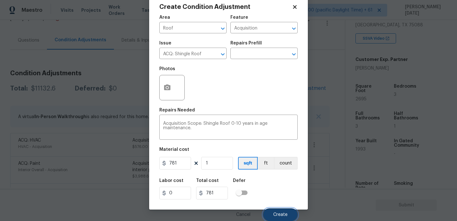
click at [282, 218] on button "Create" at bounding box center [280, 214] width 35 height 13
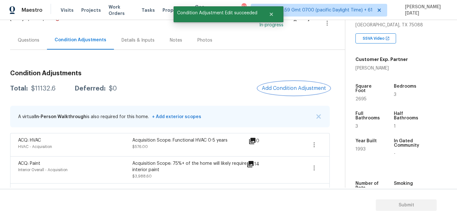
scroll to position [0, 0]
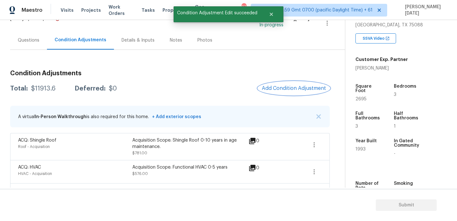
click at [278, 87] on span "Add Condition Adjustment" at bounding box center [294, 88] width 64 height 6
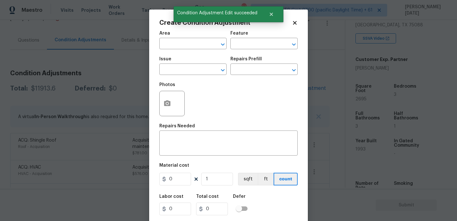
click at [161, 111] on div at bounding box center [171, 103] width 25 height 25
click at [160, 107] on button "button" at bounding box center [167, 103] width 15 height 25
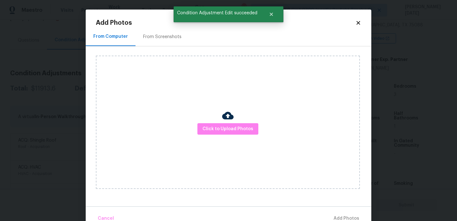
click at [157, 36] on div "From Screenshots" at bounding box center [162, 37] width 38 height 6
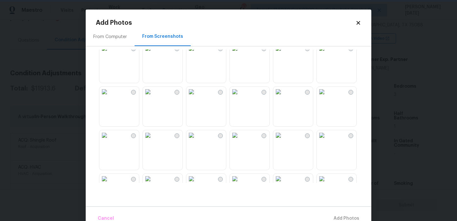
scroll to position [315, 0]
click at [197, 96] on img at bounding box center [191, 91] width 10 height 10
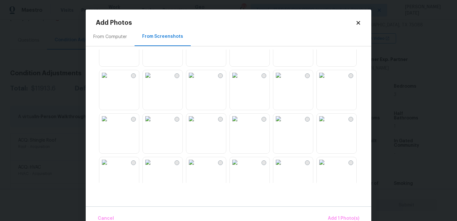
scroll to position [429, 0]
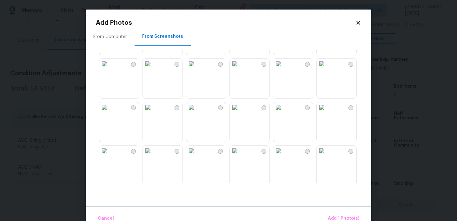
click at [153, 112] on img at bounding box center [148, 107] width 10 height 10
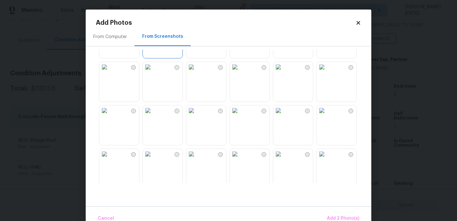
click at [110, 116] on img at bounding box center [104, 110] width 10 height 10
click at [339, 212] on button "Add 3 Photo(s)" at bounding box center [343, 219] width 37 height 14
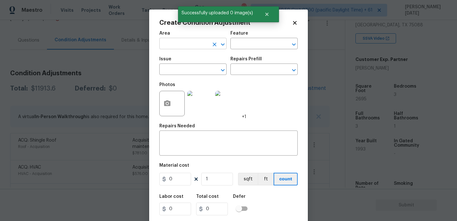
click at [185, 45] on input "text" at bounding box center [184, 44] width 50 height 10
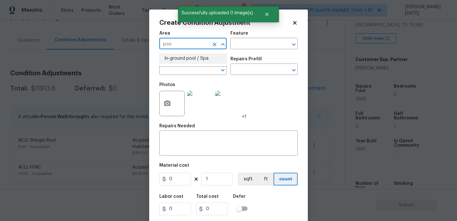
click at [185, 57] on li "In-ground pool / Spa" at bounding box center [192, 58] width 67 height 10
type input "In-ground pool / Spa"
click at [183, 66] on input "text" at bounding box center [184, 70] width 50 height 10
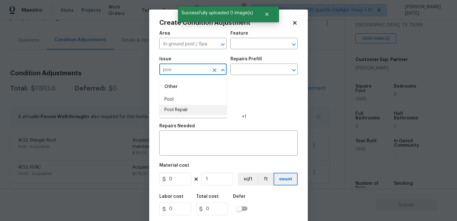
click at [179, 111] on li "Pool Repair" at bounding box center [192, 110] width 67 height 10
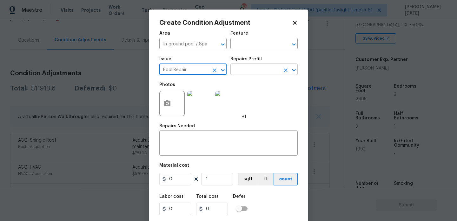
type input "Pool Repair"
click at [254, 72] on input "text" at bounding box center [255, 70] width 50 height 10
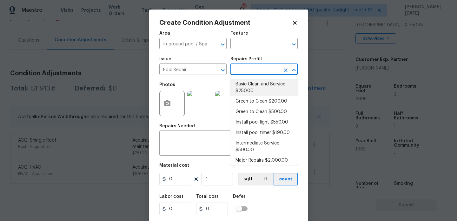
click at [257, 87] on li "Basic Clean and Service $250.00" at bounding box center [263, 87] width 67 height 17
type input "Pool"
type textarea "basic clean and service, balance chems, repair minor leaks at equipment, etc"
type input "250"
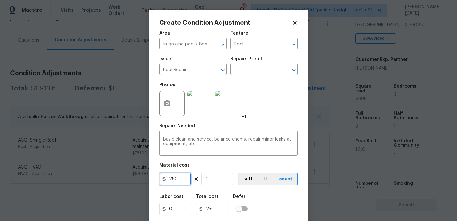
drag, startPoint x: 182, startPoint y: 181, endPoint x: 112, endPoint y: 181, distance: 69.2
click at [112, 181] on div "Create Condition Adjustment Area In-ground pool / Spa ​ Feature Pool ​ Issue Po…" at bounding box center [228, 110] width 457 height 221
type input "500"
click at [288, 100] on div "Photos +1" at bounding box center [228, 99] width 138 height 41
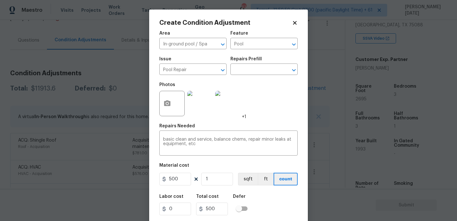
scroll to position [16, 0]
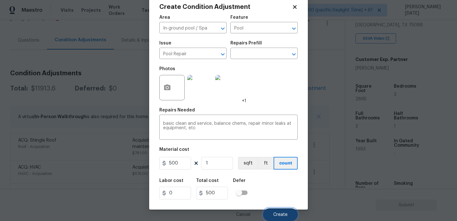
click at [278, 218] on button "Create" at bounding box center [280, 214] width 35 height 13
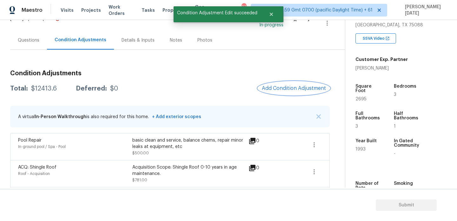
scroll to position [0, 0]
click at [278, 91] on button "Add Condition Adjustment" at bounding box center [294, 88] width 72 height 13
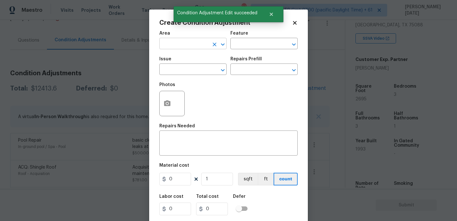
click at [177, 45] on input "text" at bounding box center [184, 44] width 50 height 10
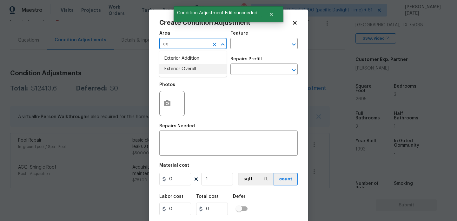
click at [180, 69] on li "Exterior Overall" at bounding box center [192, 69] width 67 height 10
type input "Exterior Overall"
click at [180, 69] on input "text" at bounding box center [184, 70] width 50 height 10
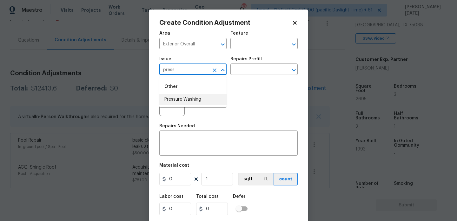
click at [190, 101] on li "Pressure Washing" at bounding box center [192, 99] width 67 height 10
type input "Pressure Washing"
click at [250, 67] on input "text" at bounding box center [255, 70] width 50 height 10
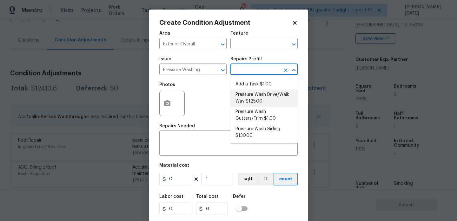
click at [260, 93] on li "Pressure Wash Drive/Walk Way $125.00" at bounding box center [263, 98] width 67 height 17
type input "Siding"
type textarea "Pressure wash the driveways/walkways as directed by the PM. Ensure that all deb…"
type input "125"
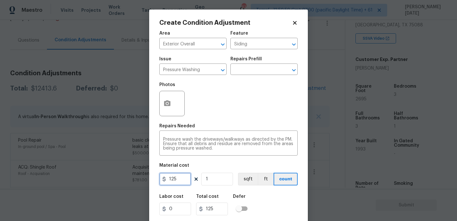
drag, startPoint x: 181, startPoint y: 178, endPoint x: 97, endPoint y: 177, distance: 84.1
click at [97, 177] on div "Create Condition Adjustment Area Exterior Overall ​ Feature Siding ​ Issue Pres…" at bounding box center [228, 110] width 457 height 221
type input "200"
click at [184, 110] on div at bounding box center [171, 103] width 25 height 25
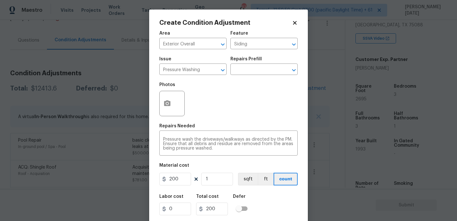
click at [232, 114] on div "Photos" at bounding box center [228, 99] width 138 height 41
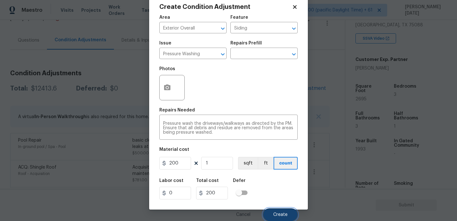
click at [271, 213] on button "Create" at bounding box center [280, 214] width 35 height 13
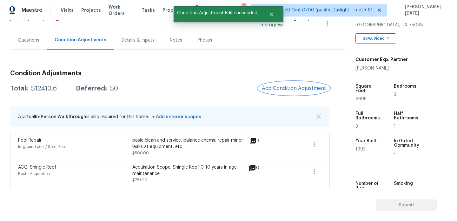
scroll to position [0, 0]
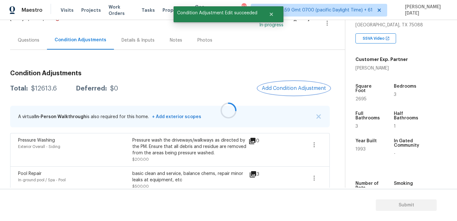
click at [283, 87] on span "Add Condition Adjustment" at bounding box center [294, 88] width 64 height 6
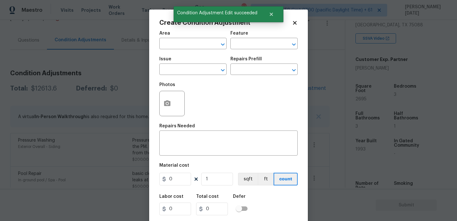
click at [283, 87] on div "Photos" at bounding box center [228, 99] width 138 height 41
click at [172, 101] on button "button" at bounding box center [167, 103] width 15 height 25
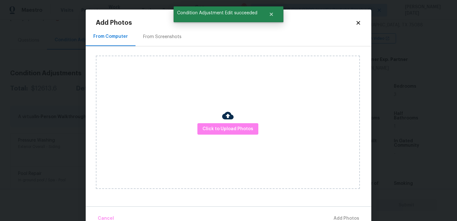
click at [165, 42] on div "From Screenshots" at bounding box center [163, 36] width 54 height 19
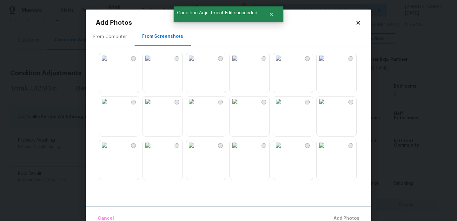
click at [110, 63] on img at bounding box center [104, 58] width 10 height 10
click at [327, 63] on img at bounding box center [322, 58] width 10 height 10
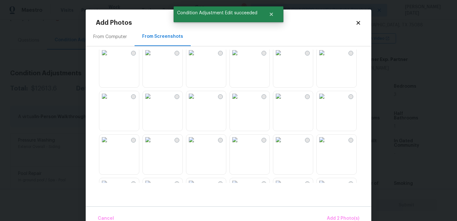
scroll to position [56, 0]
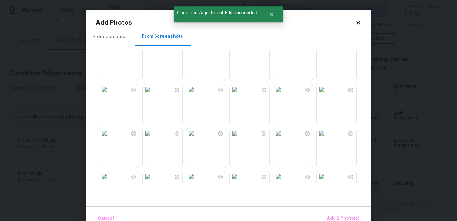
click at [327, 138] on img at bounding box center [322, 133] width 10 height 10
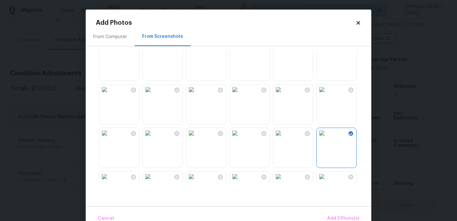
scroll to position [14, 0]
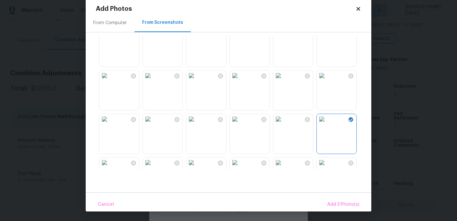
click at [153, 124] on img at bounding box center [148, 119] width 10 height 10
click at [337, 205] on span "Add 4 Photo(s)" at bounding box center [343, 205] width 33 height 8
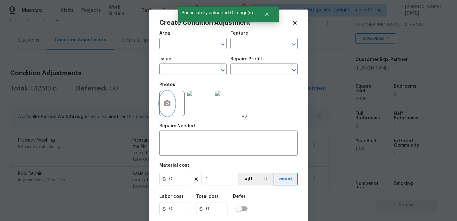
scroll to position [0, 0]
click at [174, 47] on input "text" at bounding box center [184, 44] width 50 height 10
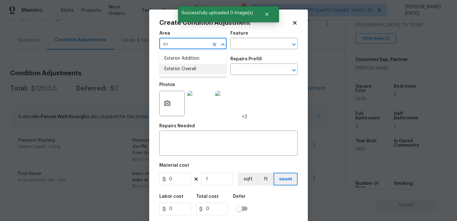
click at [183, 70] on li "Exterior Overall" at bounding box center [192, 69] width 67 height 10
type input "Exterior Overall"
click at [183, 70] on input "text" at bounding box center [184, 70] width 50 height 10
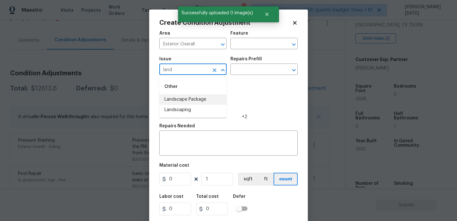
click at [196, 99] on li "Landscape Package" at bounding box center [192, 99] width 67 height 10
type input "Landscape Package"
click at [236, 82] on div "Photos +2" at bounding box center [203, 99] width 88 height 41
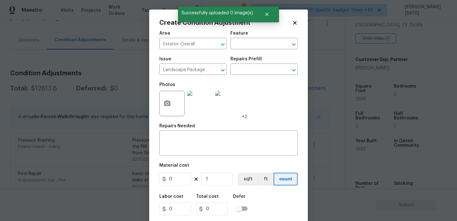
click at [250, 77] on div "Issue Landscape Package ​ Repairs Prefill ​" at bounding box center [228, 66] width 138 height 26
click at [261, 73] on input "text" at bounding box center [255, 70] width 50 height 10
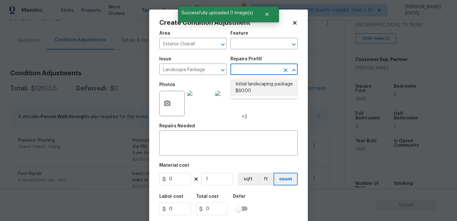
click at [261, 88] on li "Initial landscaping package $60.00" at bounding box center [263, 87] width 67 height 17
type input "Home Readiness Packages"
type textarea "Mowing of grass up to 6" in height. Mow, edge along driveways & sidewalks, trim…"
type input "60"
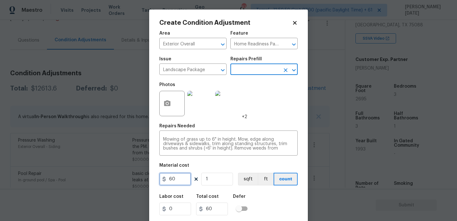
drag, startPoint x: 177, startPoint y: 178, endPoint x: 99, endPoint y: 178, distance: 78.1
click at [99, 178] on div "Create Condition Adjustment Area Exterior Overall ​ Feature Home Readiness Pack…" at bounding box center [228, 110] width 457 height 221
type input "750"
click at [276, 111] on div "Photos +2" at bounding box center [228, 99] width 138 height 41
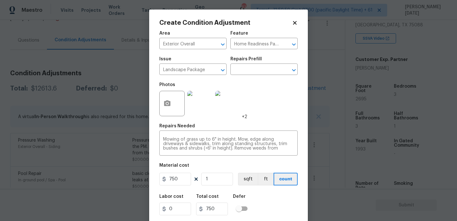
scroll to position [16, 0]
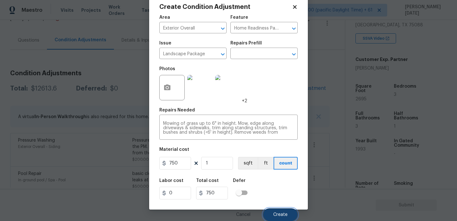
click at [278, 215] on span "Create" at bounding box center [280, 214] width 14 height 5
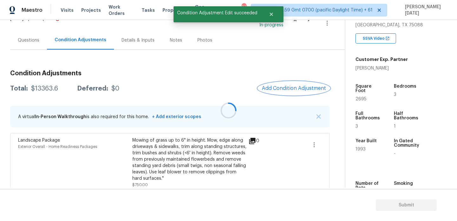
scroll to position [0, 0]
click at [285, 86] on span "Add Condition Adjustment" at bounding box center [294, 88] width 64 height 6
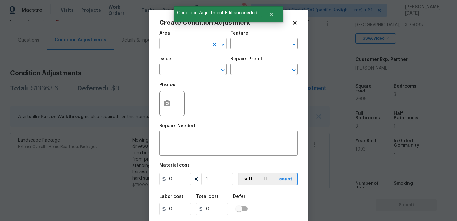
click at [173, 44] on input "text" at bounding box center [184, 44] width 50 height 10
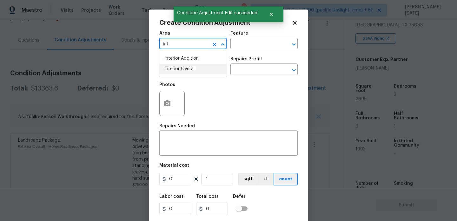
click at [176, 72] on li "Interior Overall" at bounding box center [192, 69] width 67 height 10
type input "Interior Overall"
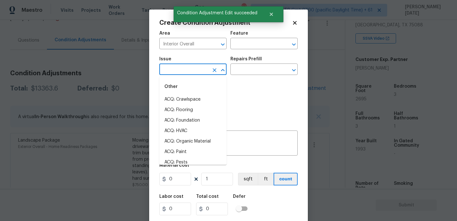
click at [176, 72] on input "text" at bounding box center [184, 70] width 50 height 10
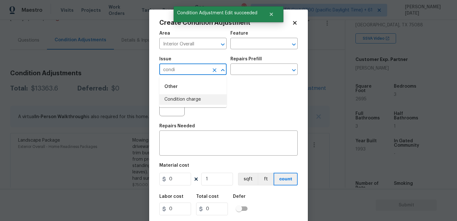
click at [187, 102] on li "Condition charge" at bounding box center [192, 99] width 67 height 10
type input "Condition charge"
click at [244, 75] on input "text" at bounding box center [255, 70] width 50 height 10
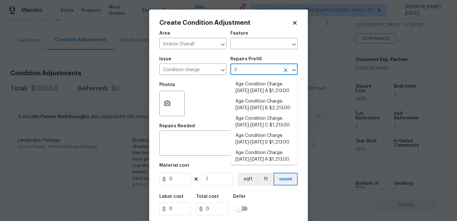
type input "93"
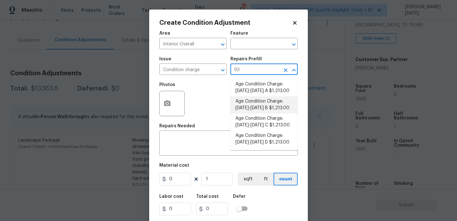
click at [259, 112] on li "Age Condition Charge: 1993-2008 B $1,213.00" at bounding box center [263, 104] width 67 height 17
type input "Home Readiness Packages"
type textarea "Age Condition Charge: 1993-2008 B"
type input "1213"
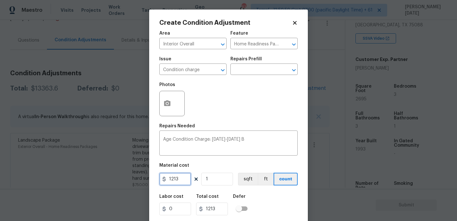
drag, startPoint x: 182, startPoint y: 181, endPoint x: 100, endPoint y: 175, distance: 82.5
click at [100, 175] on div "Create Condition Adjustment Area Interior Overall ​ Feature Home Readiness Pack…" at bounding box center [228, 110] width 457 height 221
type input "2000"
click at [240, 103] on div "Photos" at bounding box center [228, 99] width 138 height 41
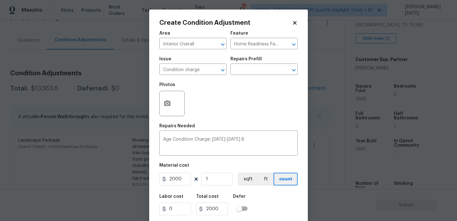
scroll to position [16, 0]
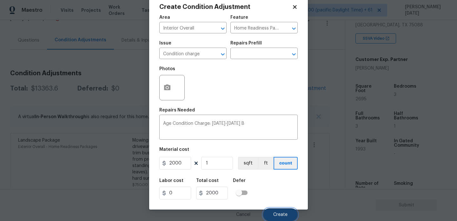
click at [281, 213] on span "Create" at bounding box center [280, 214] width 14 height 5
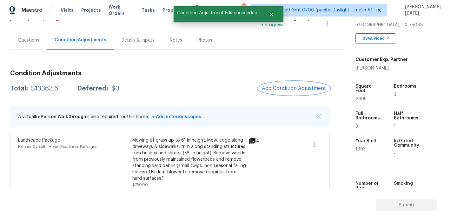
scroll to position [0, 0]
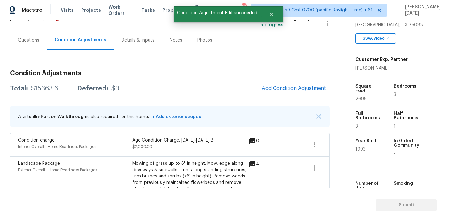
click at [31, 38] on div "Questions" at bounding box center [29, 40] width 22 height 6
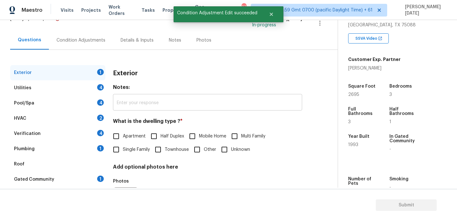
scroll to position [85, 0]
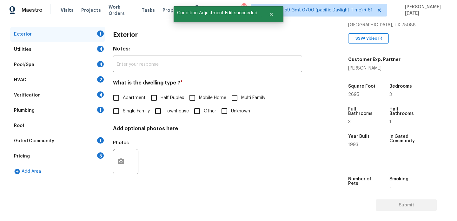
click at [122, 104] on input "Single Family" at bounding box center [116, 110] width 13 height 13
checkbox input "true"
click at [96, 52] on div "Utilities 4" at bounding box center [57, 49] width 95 height 15
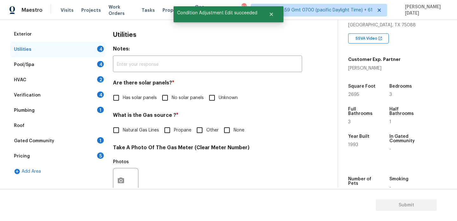
click at [170, 95] on input "No solar panels" at bounding box center [164, 97] width 13 height 13
checkbox input "true"
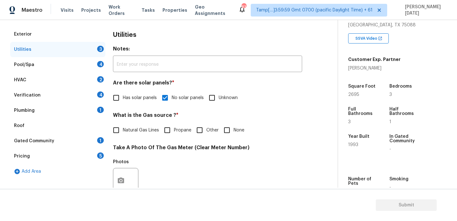
click at [222, 129] on input "None" at bounding box center [226, 129] width 13 height 13
checkbox input "true"
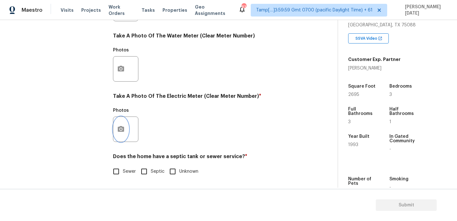
click at [123, 126] on icon "button" at bounding box center [121, 129] width 8 height 8
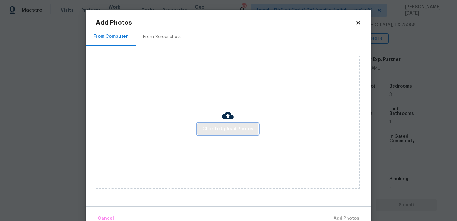
click at [236, 130] on span "Click to Upload Photos" at bounding box center [228, 129] width 51 height 8
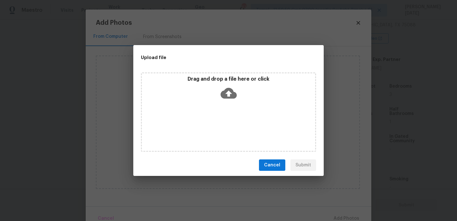
click at [236, 130] on div "Drag and drop a file here or click" at bounding box center [228, 111] width 175 height 79
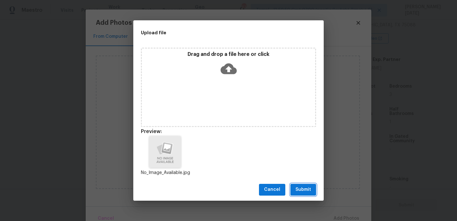
click at [302, 189] on span "Submit" at bounding box center [304, 190] width 16 height 8
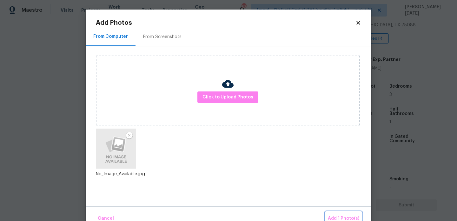
click at [333, 212] on button "Add 1 Photo(s)" at bounding box center [343, 219] width 37 height 14
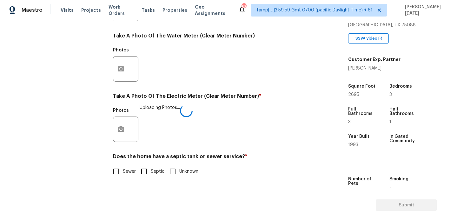
click at [118, 169] on input "Sewer" at bounding box center [116, 171] width 13 height 13
checkbox input "true"
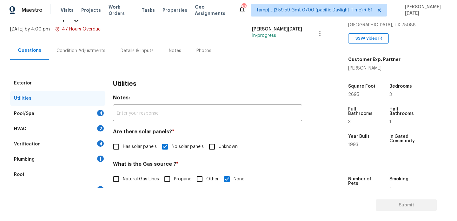
click at [90, 114] on div "Pool/Spa 4" at bounding box center [57, 113] width 95 height 15
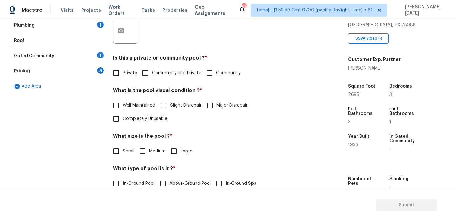
scroll to position [187, 0]
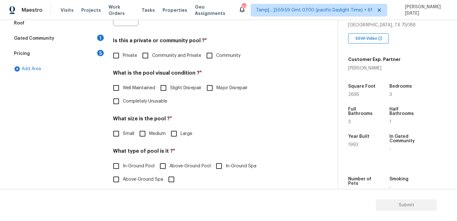
click at [124, 52] on span "Private" at bounding box center [130, 55] width 14 height 7
click at [123, 52] on input "Private" at bounding box center [116, 55] width 13 height 13
checkbox input "true"
click at [121, 84] on input "Well Maintained" at bounding box center [116, 87] width 13 height 13
checkbox input "true"
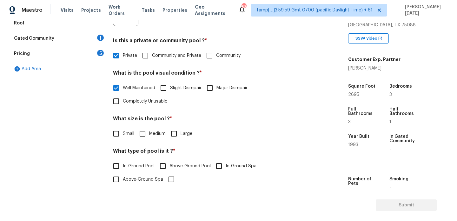
click at [177, 133] on input "Large" at bounding box center [173, 133] width 13 height 13
checkbox input "true"
click at [131, 157] on div "What type of pool is it ? * In-Ground Pool Above-Ground Pool In-Ground Spa Abov…" at bounding box center [207, 167] width 189 height 38
click at [123, 162] on input "In-Ground Pool" at bounding box center [116, 165] width 13 height 13
checkbox input "true"
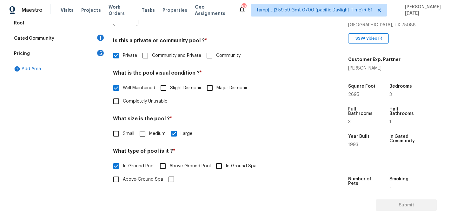
scroll to position [114, 0]
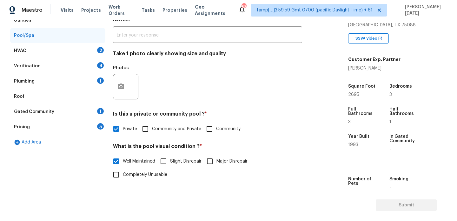
click at [101, 49] on div "2" at bounding box center [100, 50] width 7 height 6
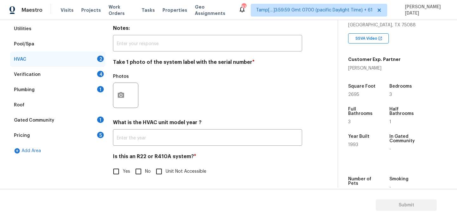
scroll to position [106, 0]
click at [116, 162] on h4 "Is this an R22 or R410A system? *" at bounding box center [207, 157] width 189 height 9
click at [120, 164] on div "Is this an R22 or R410A system? * Yes No Unit Not Accessible" at bounding box center [207, 165] width 189 height 25
click at [119, 167] on input "Yes" at bounding box center [116, 171] width 13 height 13
checkbox input "true"
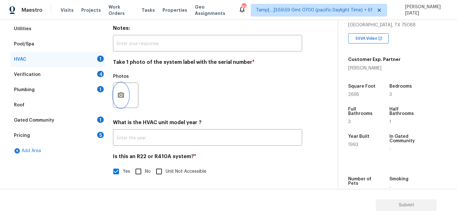
click at [122, 93] on icon "button" at bounding box center [121, 95] width 6 height 6
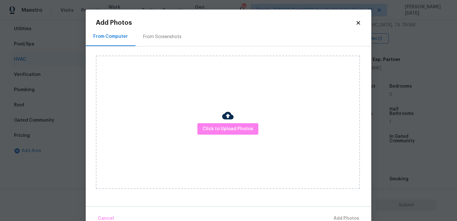
click at [205, 118] on div "Click to Upload Photos" at bounding box center [228, 122] width 264 height 133
click at [216, 129] on span "Click to Upload Photos" at bounding box center [228, 129] width 51 height 8
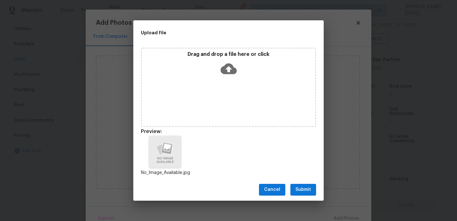
click at [308, 192] on span "Submit" at bounding box center [304, 190] width 16 height 8
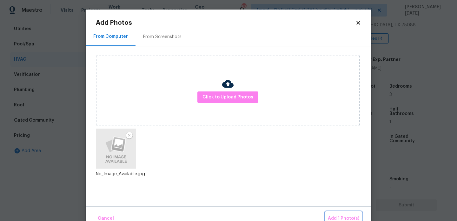
click at [335, 214] on button "Add 1 Photo(s)" at bounding box center [343, 219] width 37 height 14
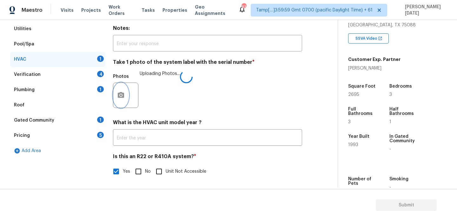
scroll to position [60, 0]
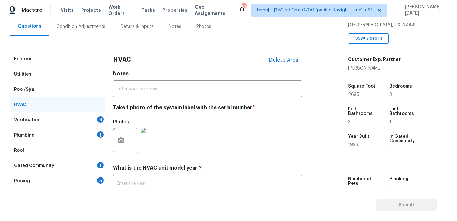
click at [98, 117] on div "Verification 4" at bounding box center [57, 119] width 95 height 15
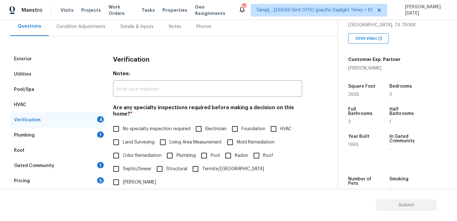
click at [123, 140] on span "Land Surveying" at bounding box center [139, 142] width 32 height 7
click at [123, 140] on input "Land Surveying" at bounding box center [116, 142] width 13 height 13
checkbox input "true"
click at [125, 125] on label "No specialty inspection required" at bounding box center [150, 129] width 81 height 13
click at [123, 125] on input "No specialty inspection required" at bounding box center [116, 129] width 13 height 13
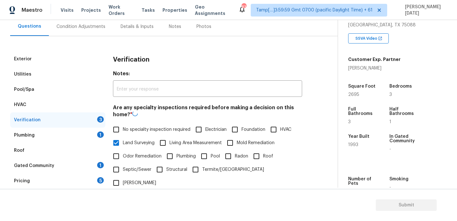
checkbox input "true"
click at [125, 144] on span "Land Surveying" at bounding box center [139, 142] width 32 height 7
click at [123, 144] on input "Land Surveying" at bounding box center [116, 142] width 13 height 13
checkbox input "false"
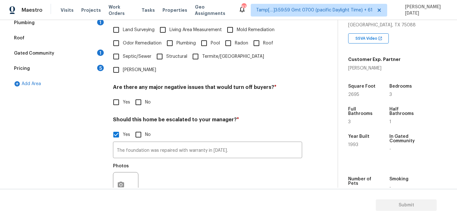
scroll to position [190, 0]
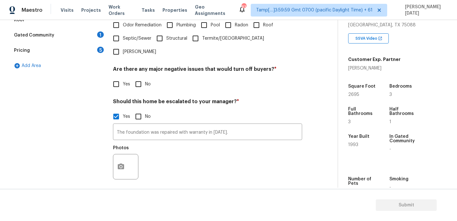
click at [135, 77] on input "No" at bounding box center [138, 83] width 13 height 13
checkbox input "true"
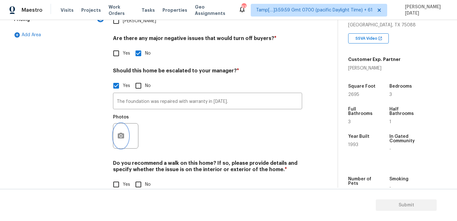
click at [123, 132] on icon "button" at bounding box center [121, 136] width 8 height 8
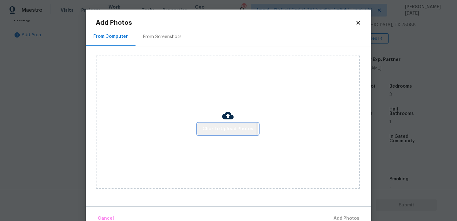
click at [202, 130] on button "Click to Upload Photos" at bounding box center [227, 129] width 61 height 12
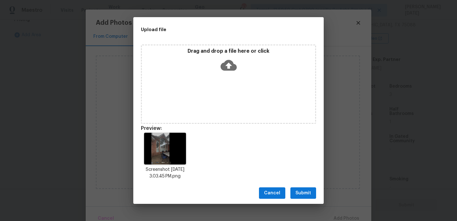
click at [301, 197] on span "Submit" at bounding box center [304, 193] width 16 height 8
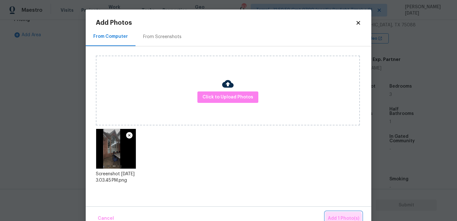
click at [344, 220] on span "Add 1 Photo(s)" at bounding box center [343, 219] width 31 height 8
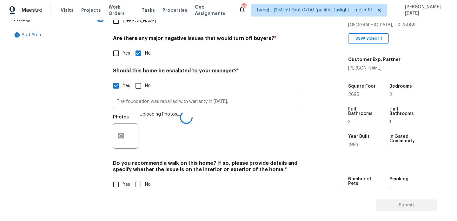
click at [116, 94] on input "The foundation was repaired with warranty in 2022." at bounding box center [207, 101] width 189 height 15
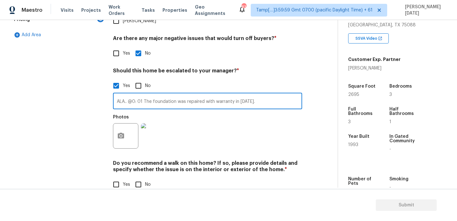
click at [258, 94] on input "ALA.. @0: 01 The foundation was repaired with warranty in 2022." at bounding box center [207, 101] width 189 height 15
type input "ALA.. @0: 01 The foundation was repaired with warranty in 2022 as per the selle…"
click at [155, 178] on div "Yes No" at bounding box center [207, 184] width 189 height 13
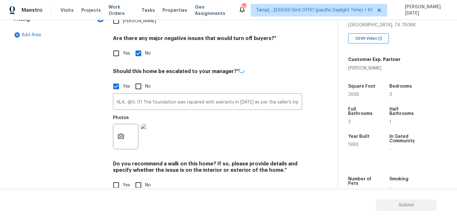
scroll to position [0, 0]
click at [142, 178] on input "No" at bounding box center [138, 184] width 13 height 13
checkbox input "true"
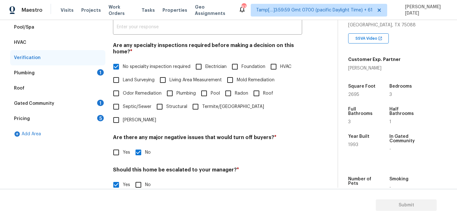
click at [91, 75] on div "Plumbing 1" at bounding box center [57, 72] width 95 height 15
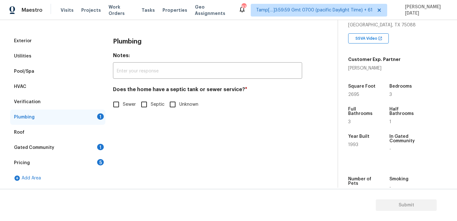
click at [118, 102] on input "Sewer" at bounding box center [116, 104] width 13 height 13
checkbox input "true"
click at [96, 150] on div "Gated Community 1" at bounding box center [57, 147] width 95 height 15
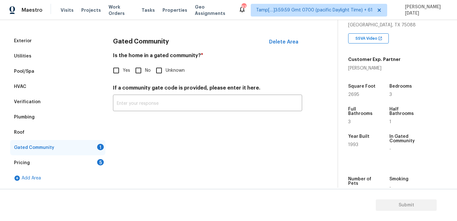
click at [135, 73] on input "No" at bounding box center [138, 70] width 13 height 13
checkbox input "true"
click at [92, 160] on div "Pricing 5" at bounding box center [57, 162] width 95 height 15
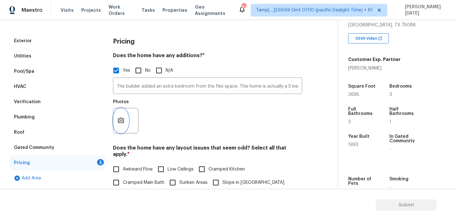
click at [121, 120] on icon "button" at bounding box center [121, 121] width 8 height 8
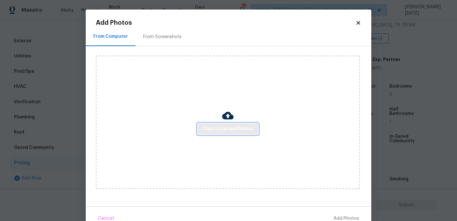
click at [218, 130] on span "Click to Upload Photos" at bounding box center [228, 129] width 51 height 8
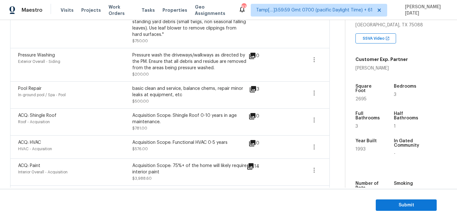
scroll to position [119, 0]
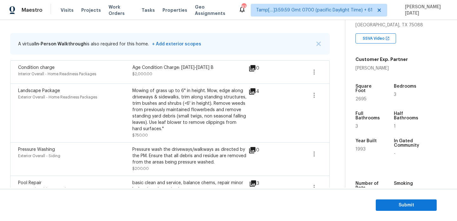
click at [244, 37] on div "A virtual In-Person Walkthrough is also required for this home. + Add exterior …" at bounding box center [170, 44] width 320 height 22
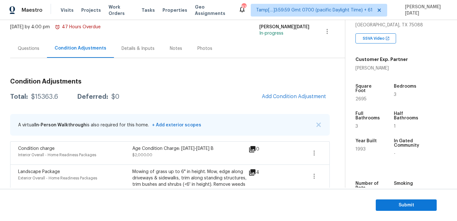
scroll to position [35, 0]
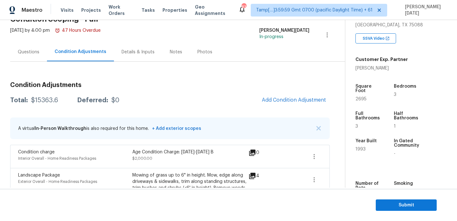
click at [217, 120] on div "A virtual In-Person Walkthrough is also required for this home. + Add exterior …" at bounding box center [170, 128] width 320 height 22
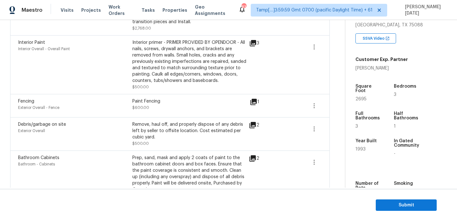
scroll to position [468, 0]
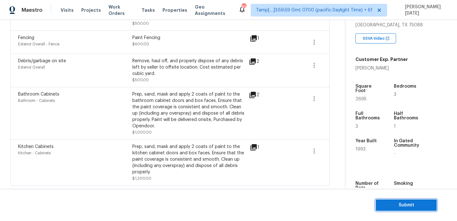
click at [395, 204] on span "Submit" at bounding box center [406, 205] width 51 height 8
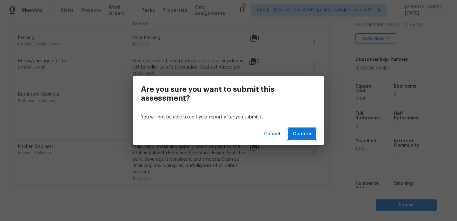
click at [305, 134] on span "Confirm" at bounding box center [302, 134] width 18 height 8
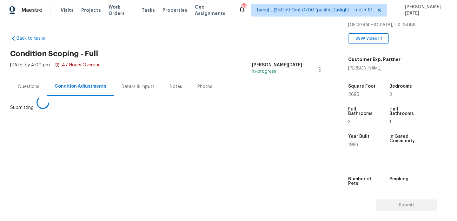
scroll to position [0, 0]
